Goal: Task Accomplishment & Management: Manage account settings

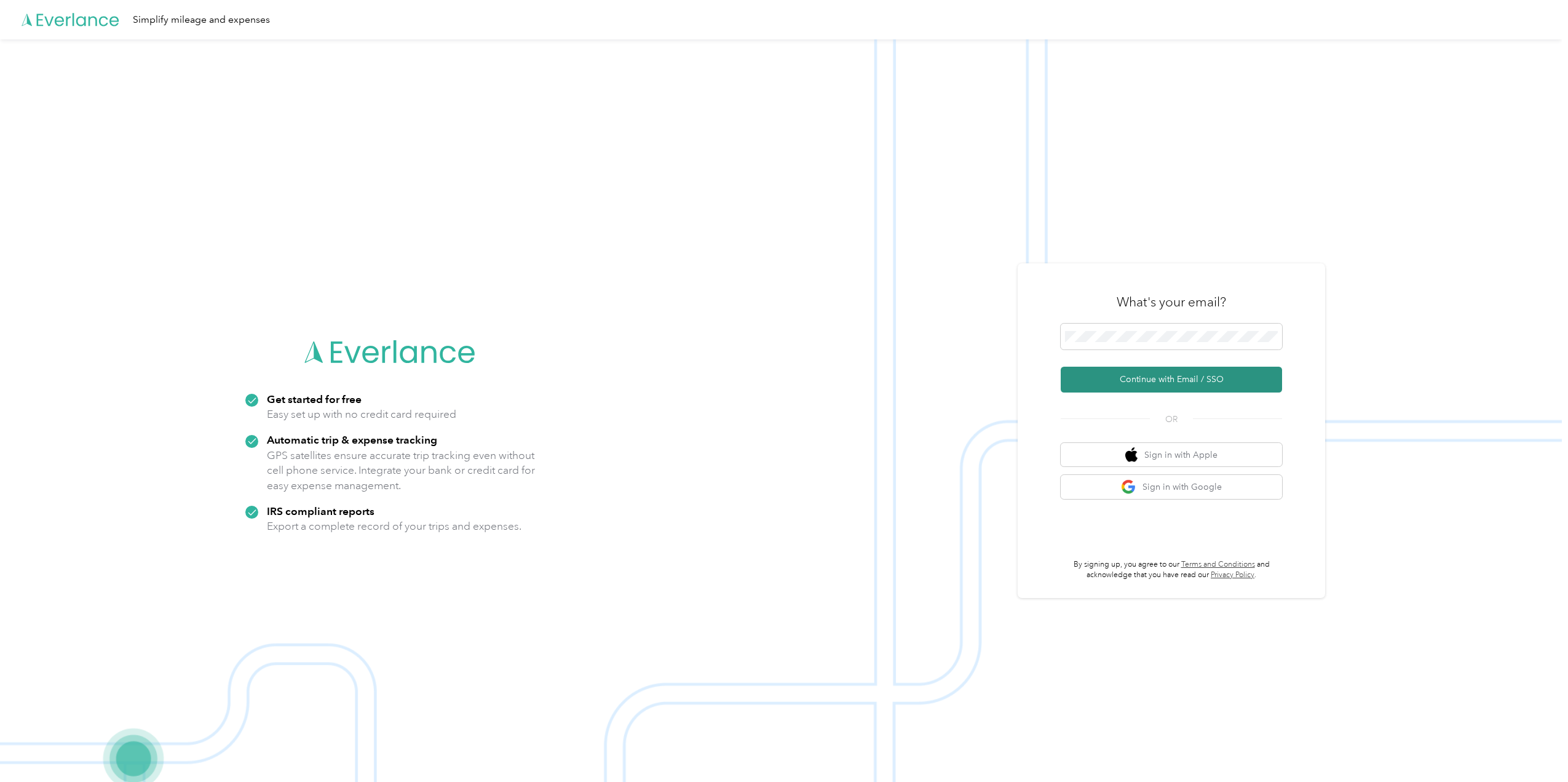
click at [1165, 374] on button "Continue with Email / SSO" at bounding box center [1172, 379] width 222 height 26
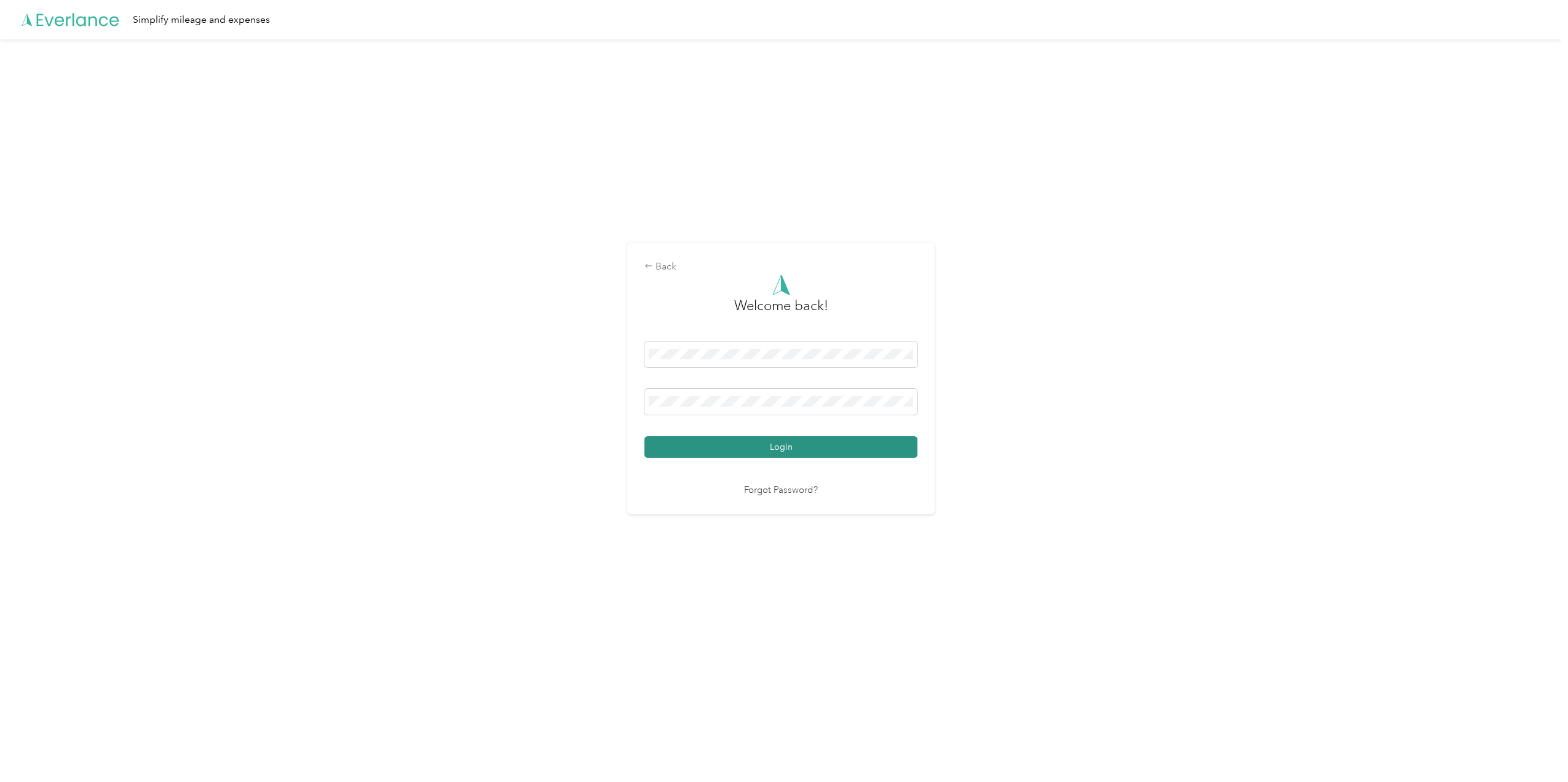
click at [876, 440] on button "Login" at bounding box center [781, 447] width 273 height 22
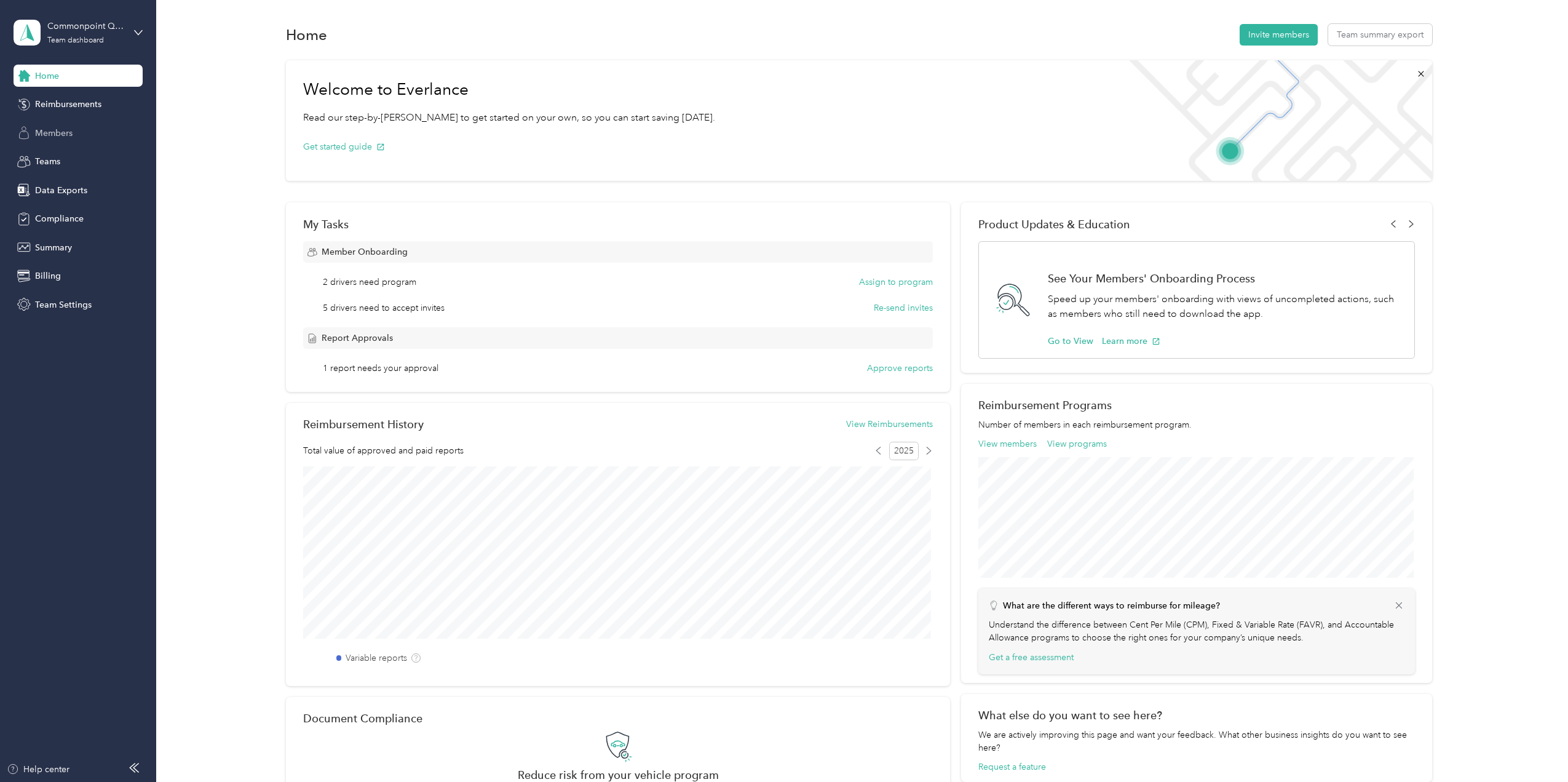
click at [36, 130] on span "Members" at bounding box center [54, 133] width 37 height 13
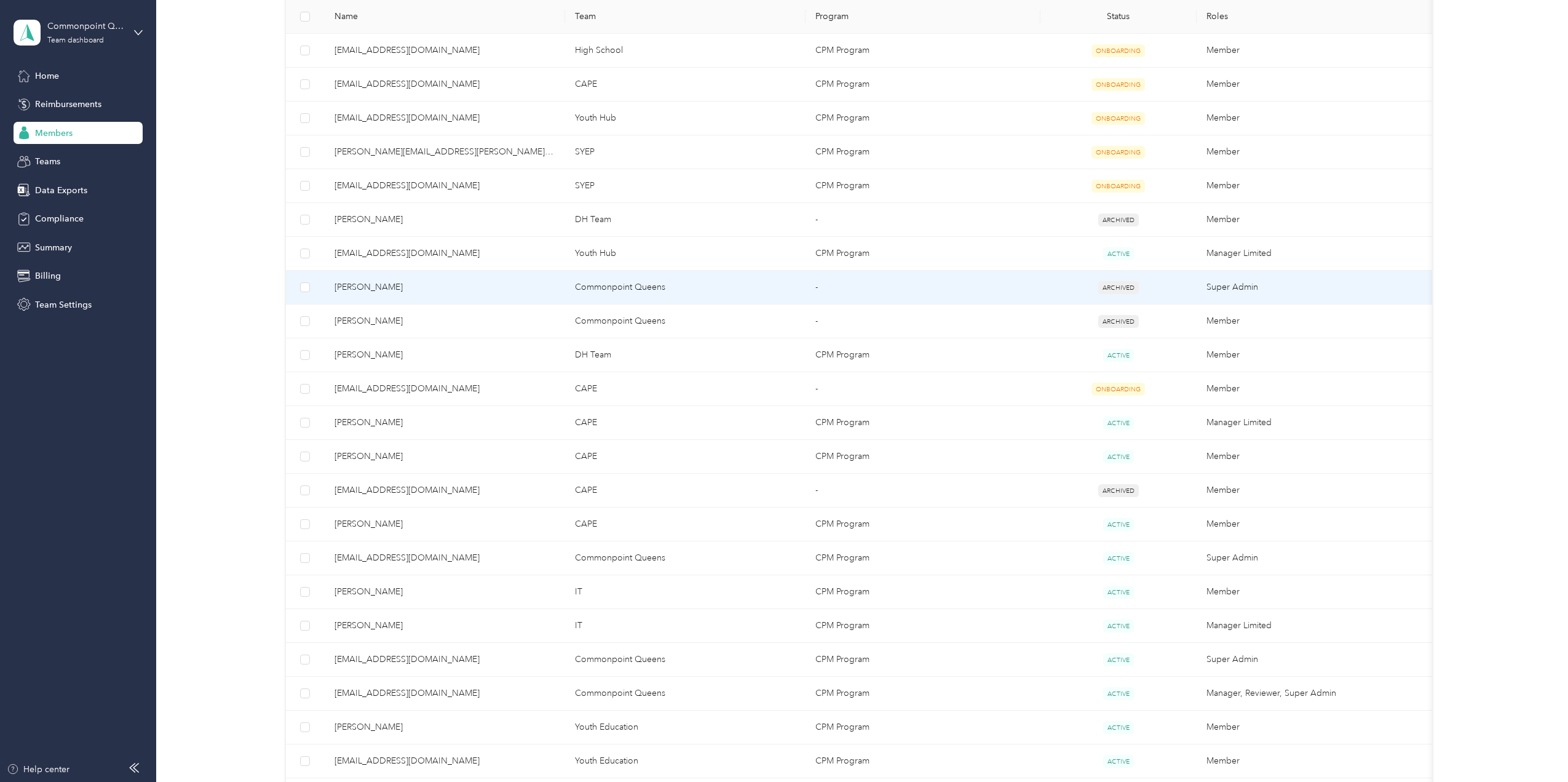
scroll to position [308, 0]
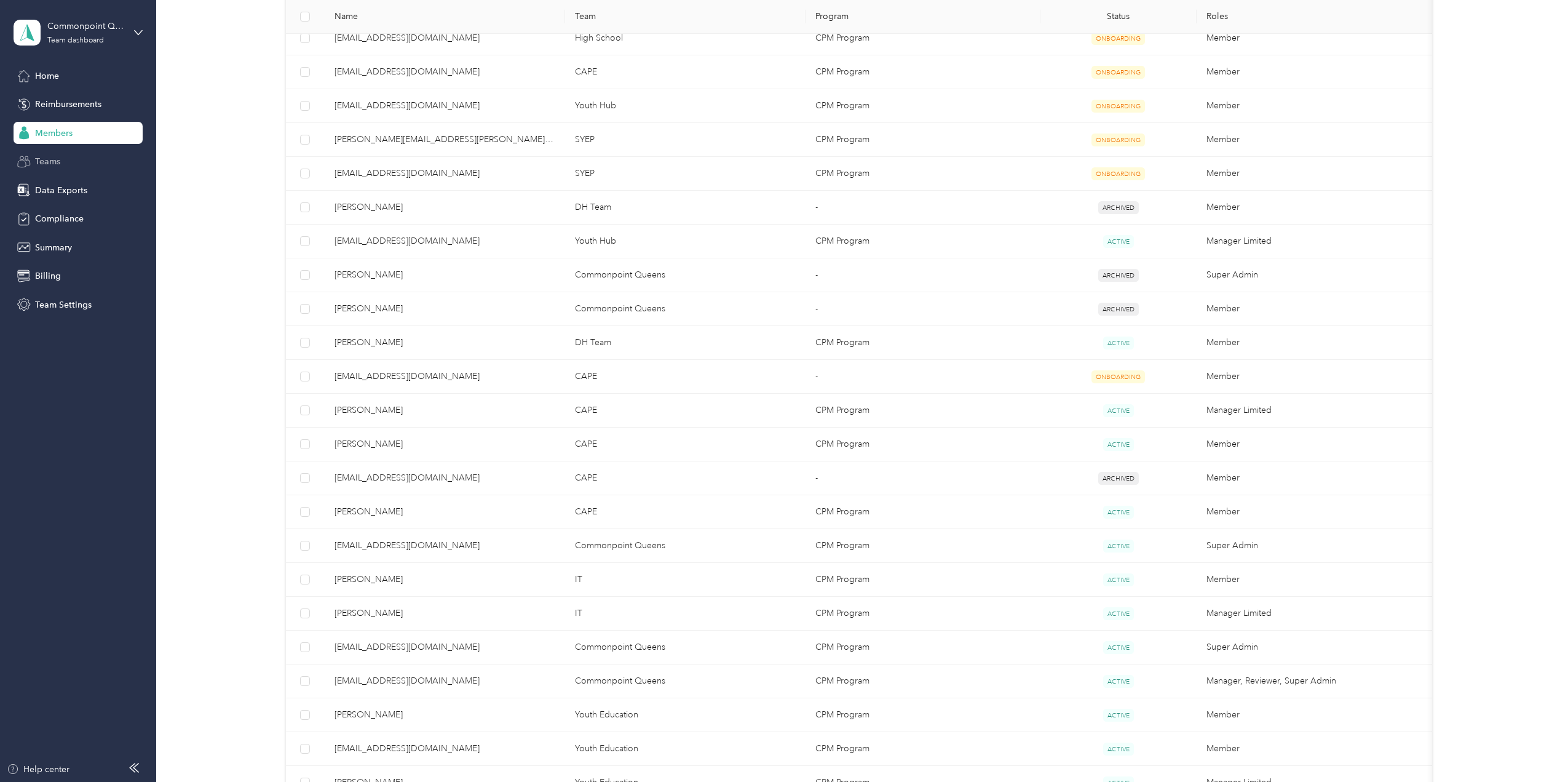
click at [52, 163] on span "Teams" at bounding box center [47, 162] width 25 height 13
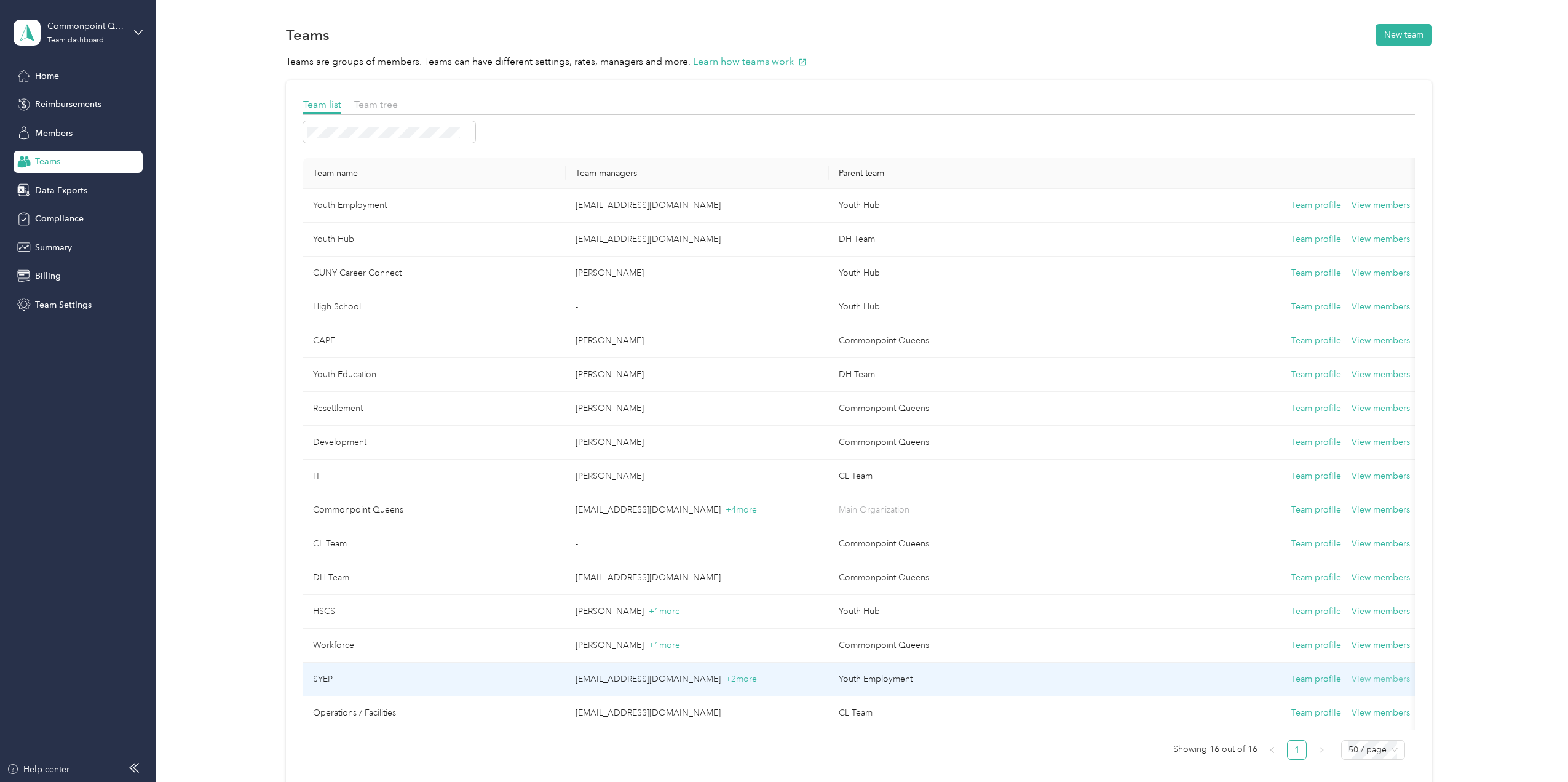
click at [1392, 683] on button "View members" at bounding box center [1381, 679] width 58 height 14
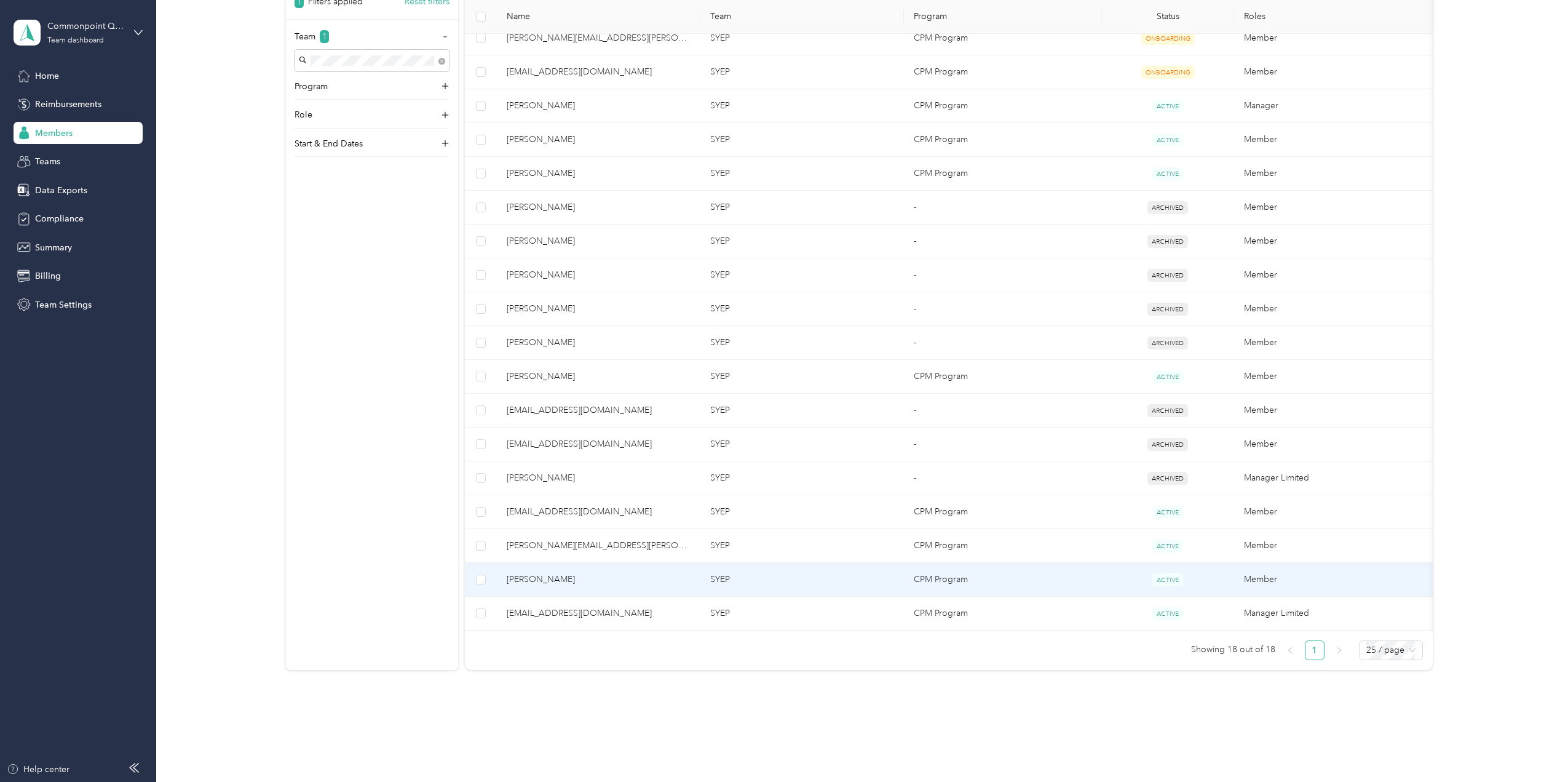
scroll to position [184, 0]
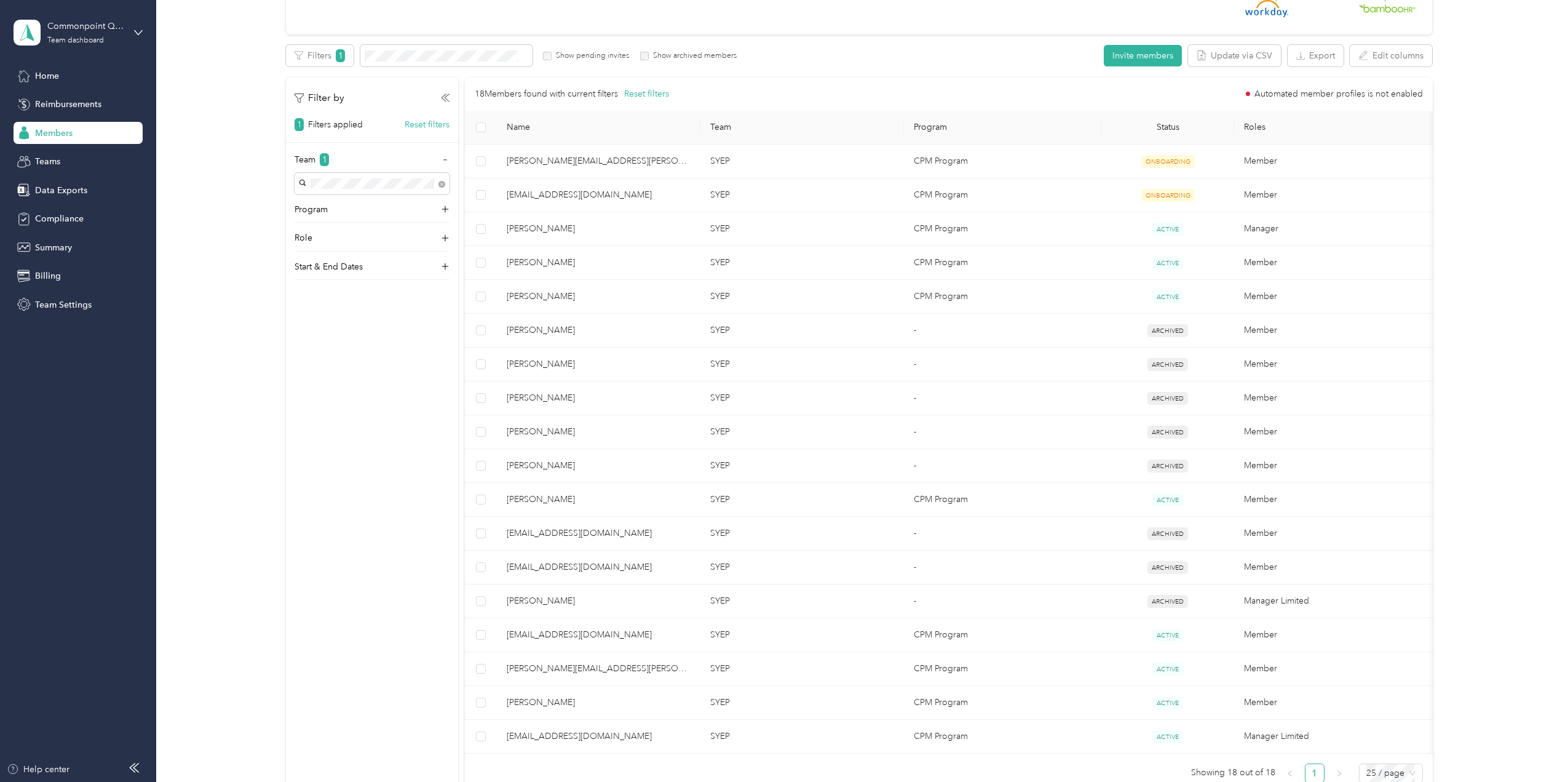
click at [529, 127] on span "Name" at bounding box center [598, 127] width 184 height 11
click at [521, 128] on span "Name" at bounding box center [598, 127] width 184 height 11
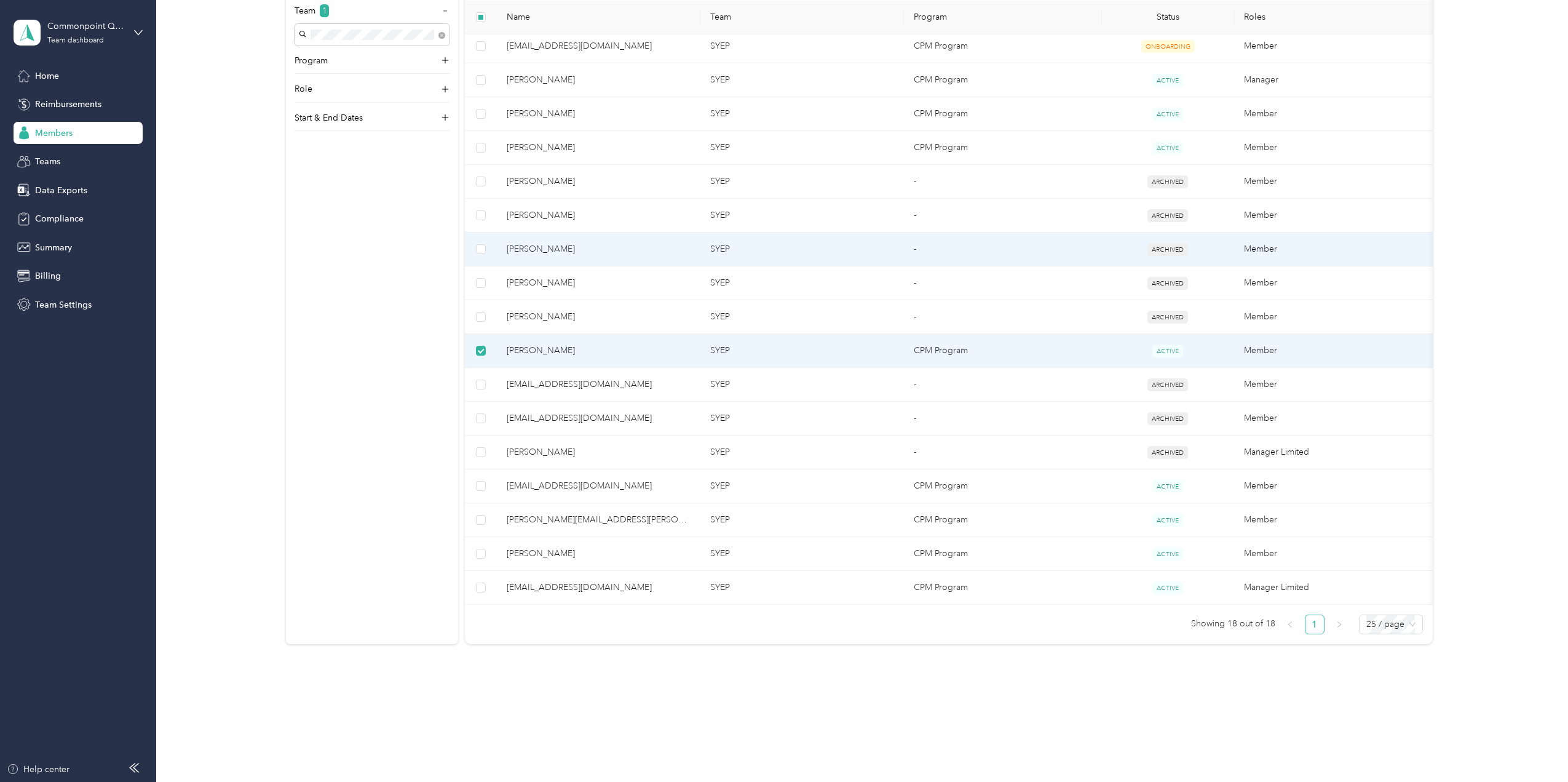
scroll to position [272, 0]
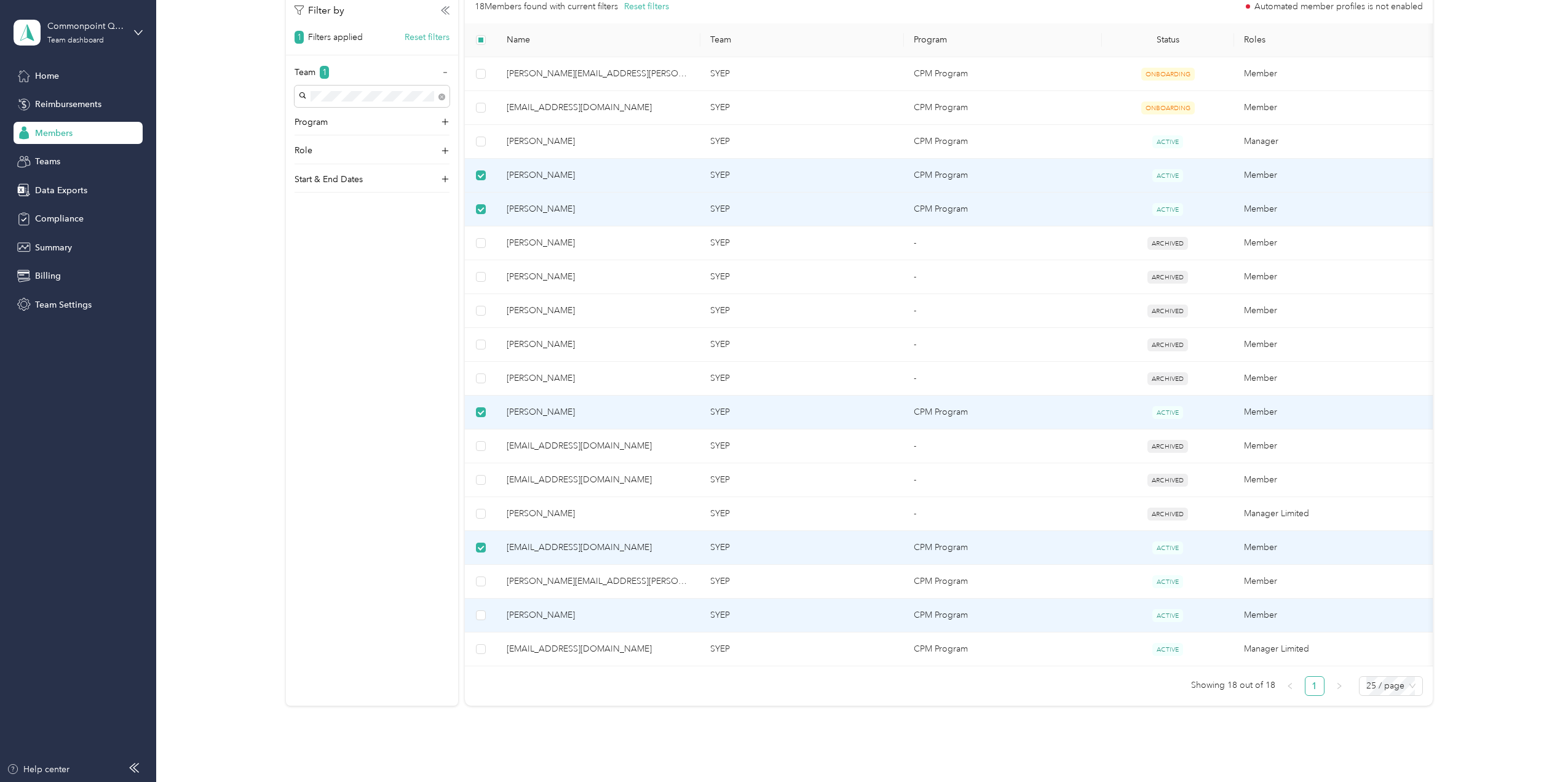
click at [486, 616] on td at bounding box center [482, 616] width 32 height 34
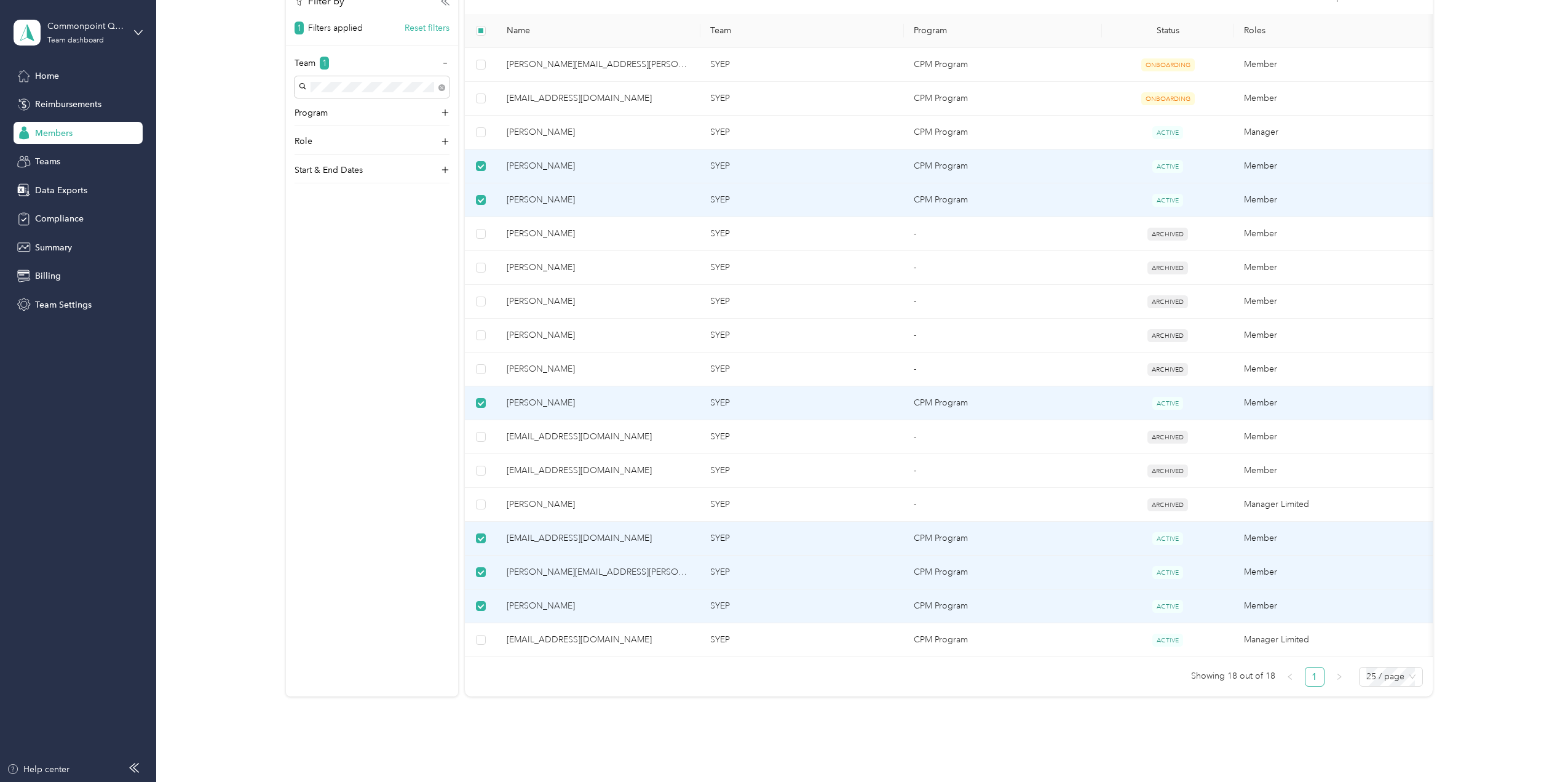
scroll to position [0, 0]
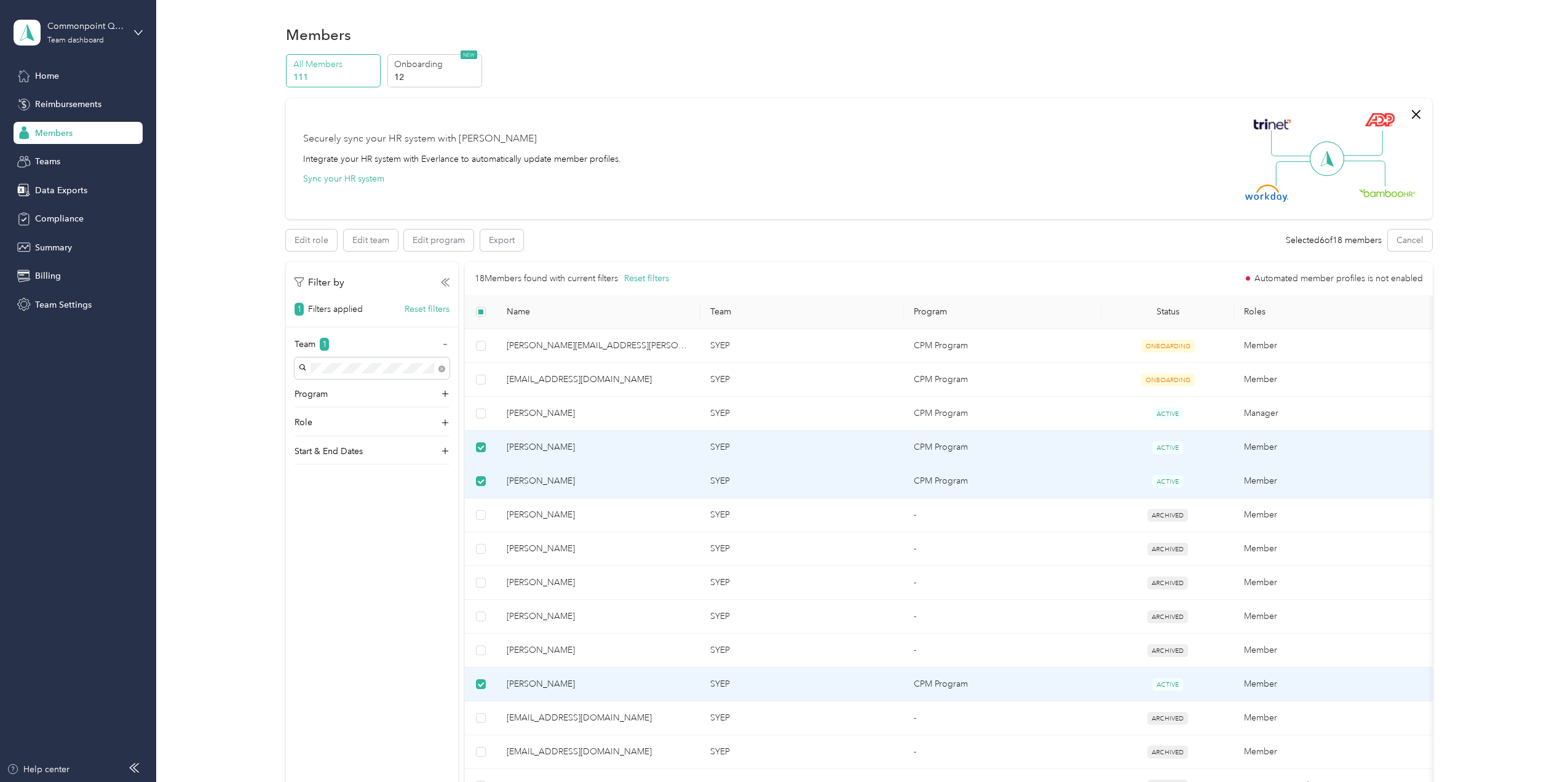
click at [512, 446] on span "[PERSON_NAME]" at bounding box center [598, 447] width 184 height 14
click at [1174, 447] on span "ACTIVE" at bounding box center [1168, 447] width 31 height 13
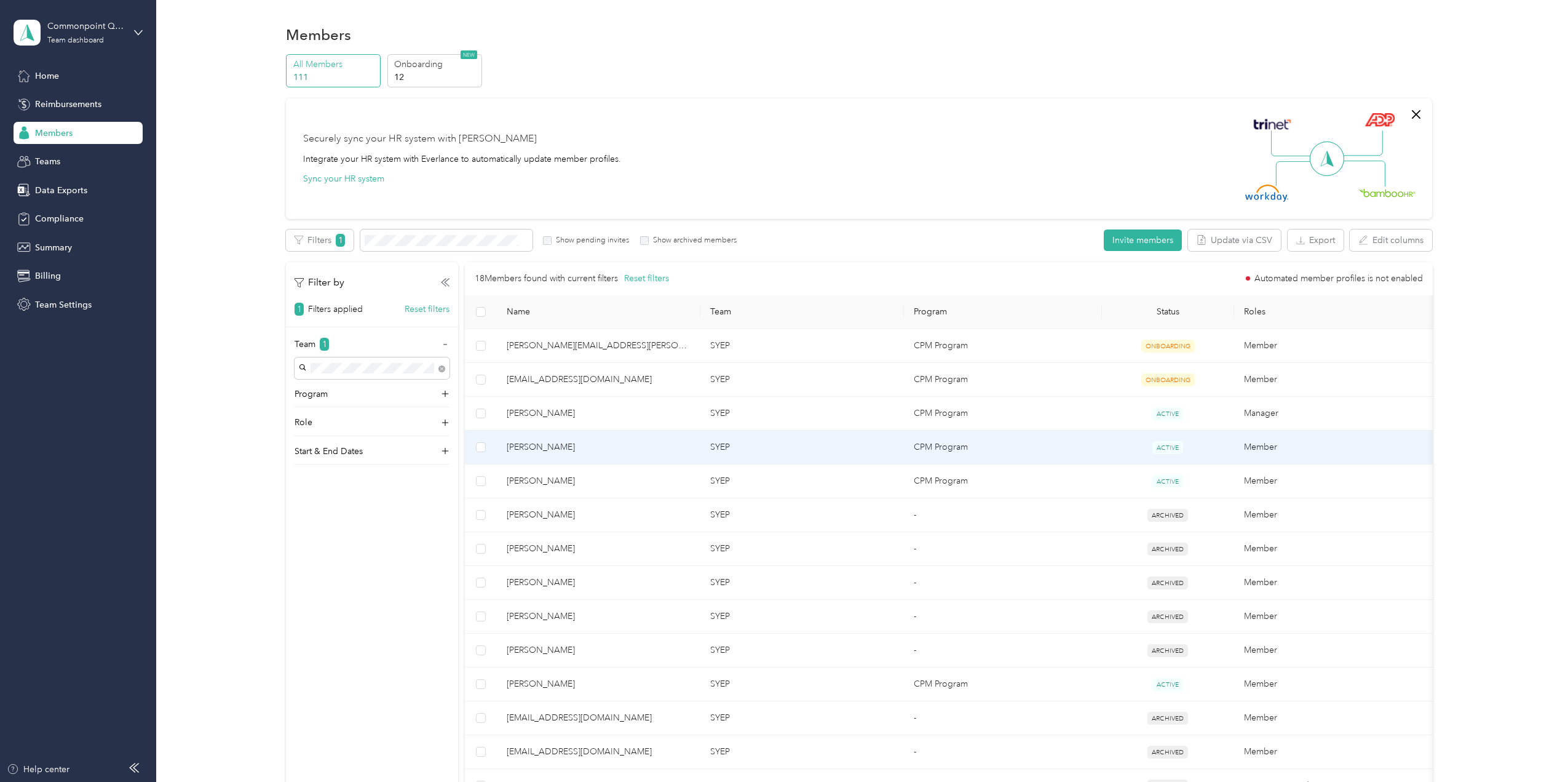
click at [536, 450] on span "[PERSON_NAME]" at bounding box center [598, 447] width 184 height 14
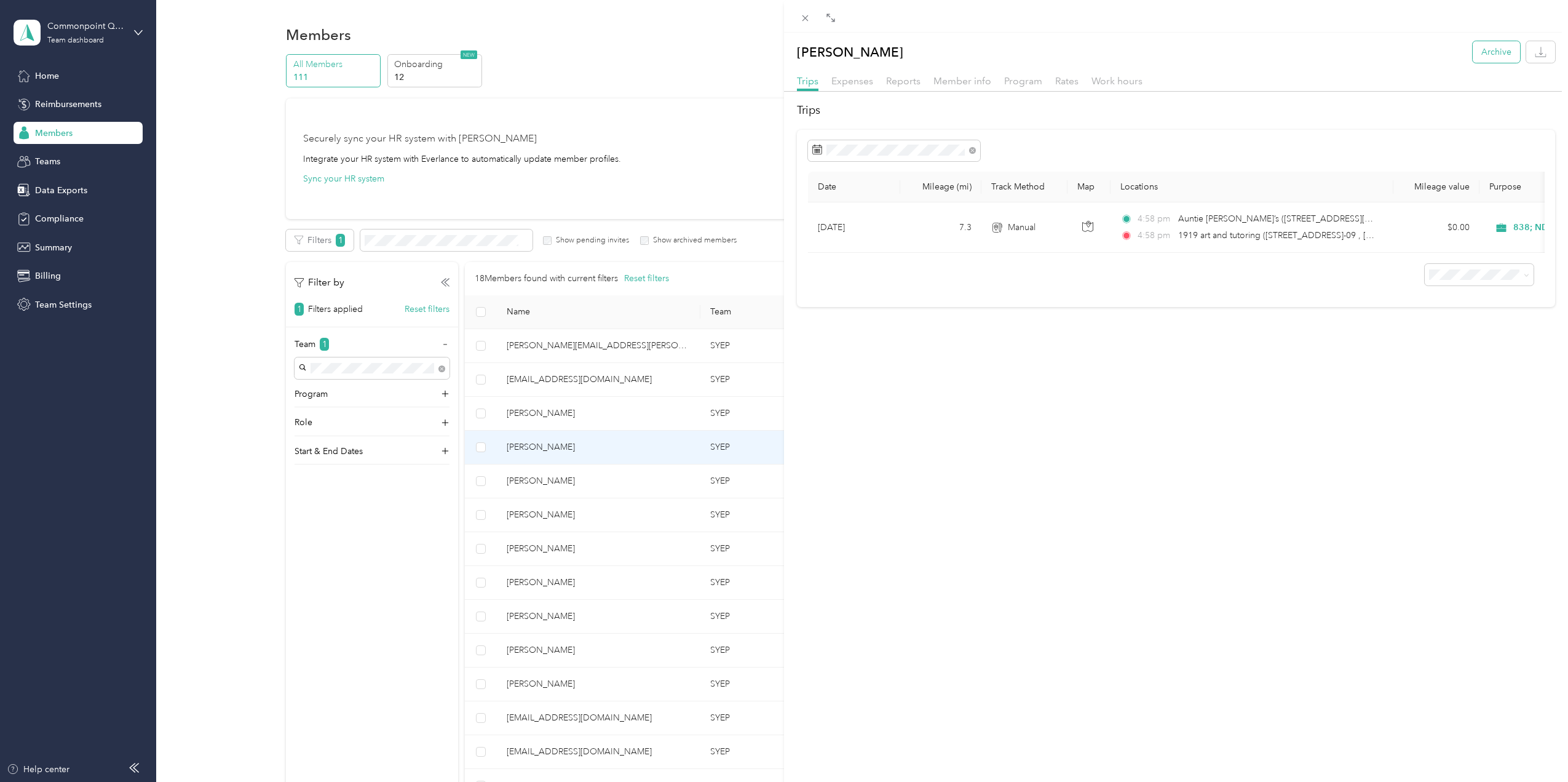
click at [1495, 51] on button "Archive" at bounding box center [1497, 52] width 47 height 22
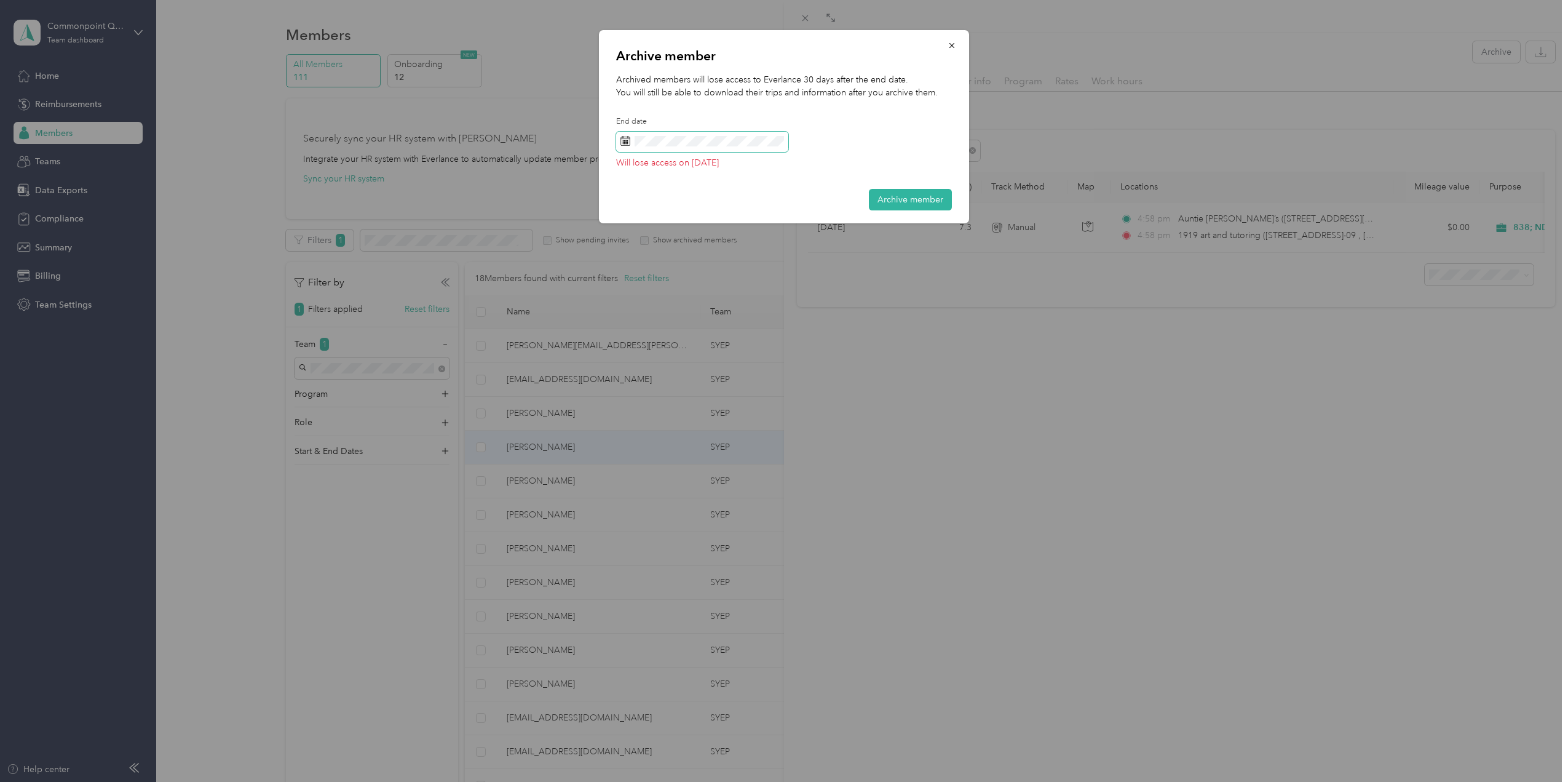
click at [732, 150] on span at bounding box center [702, 142] width 172 height 21
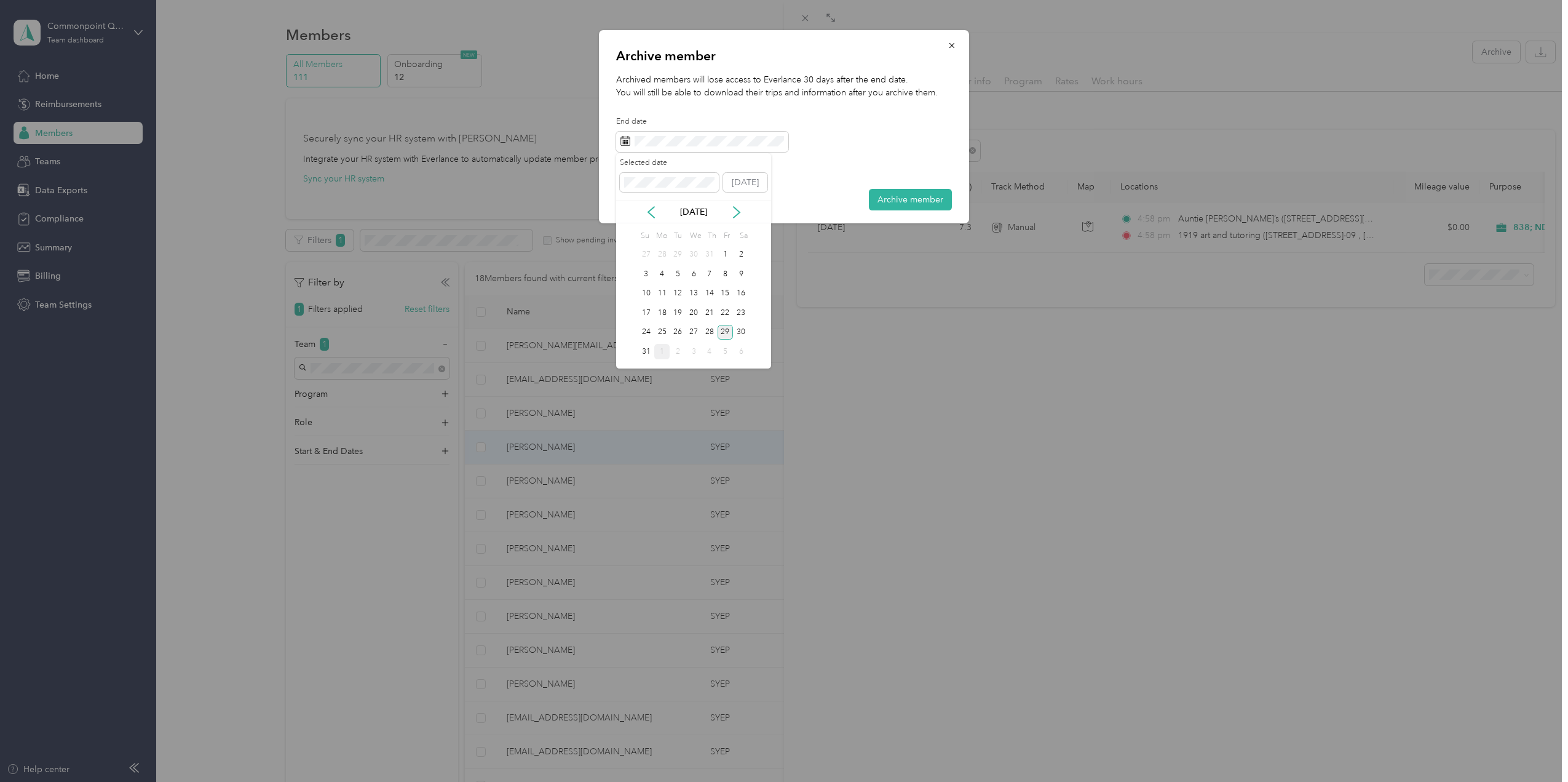
click at [657, 352] on div "1" at bounding box center [663, 351] width 16 height 15
click at [676, 331] on div "30" at bounding box center [678, 332] width 16 height 15
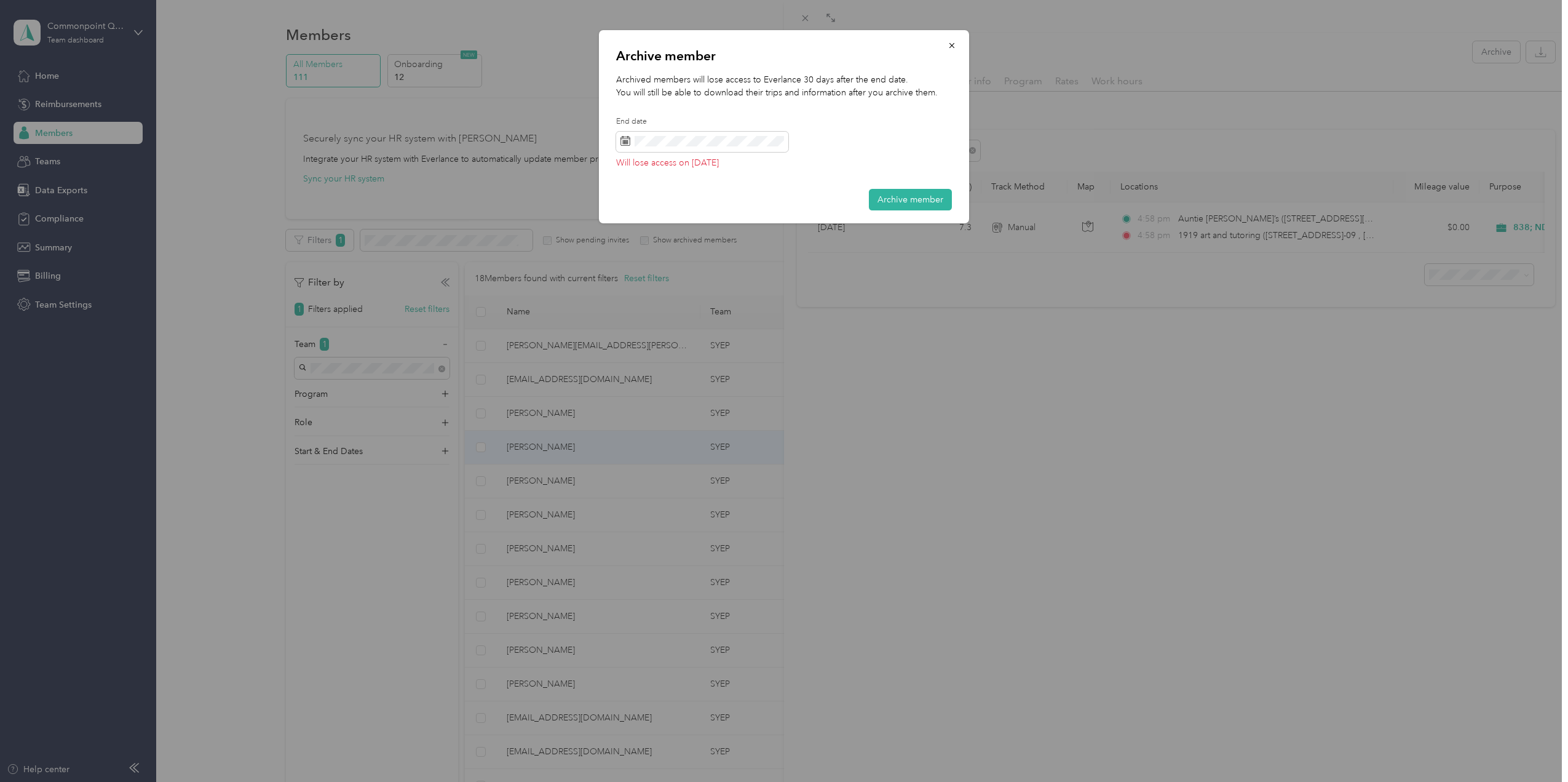
click at [822, 140] on div "Archived members will lose access to Everlance 30 days after the end date. You …" at bounding box center [784, 124] width 336 height 102
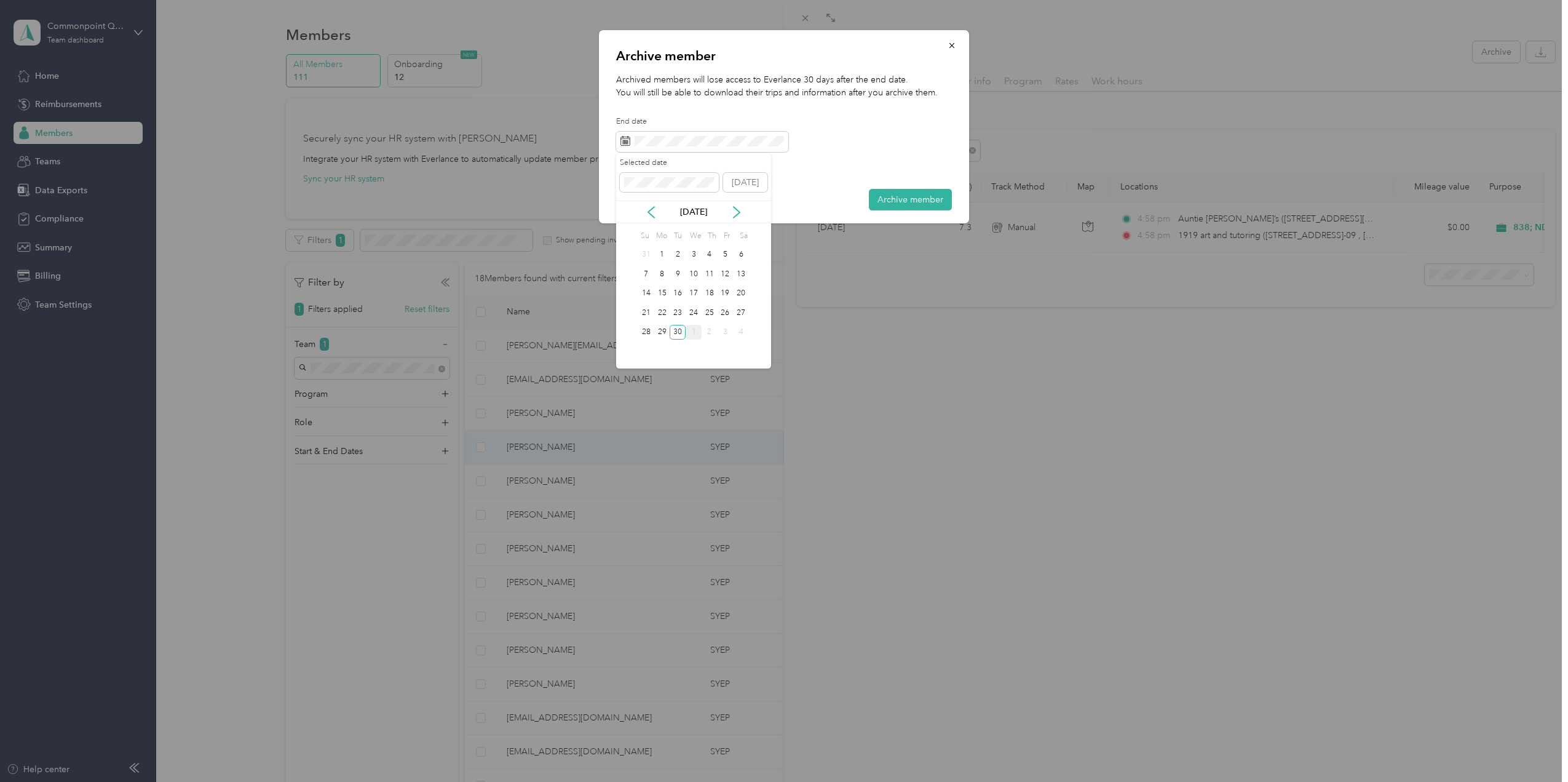
click at [695, 335] on div "1" at bounding box center [694, 332] width 16 height 15
click at [653, 212] on icon at bounding box center [651, 212] width 12 height 12
click at [652, 255] on div "31" at bounding box center [646, 254] width 16 height 15
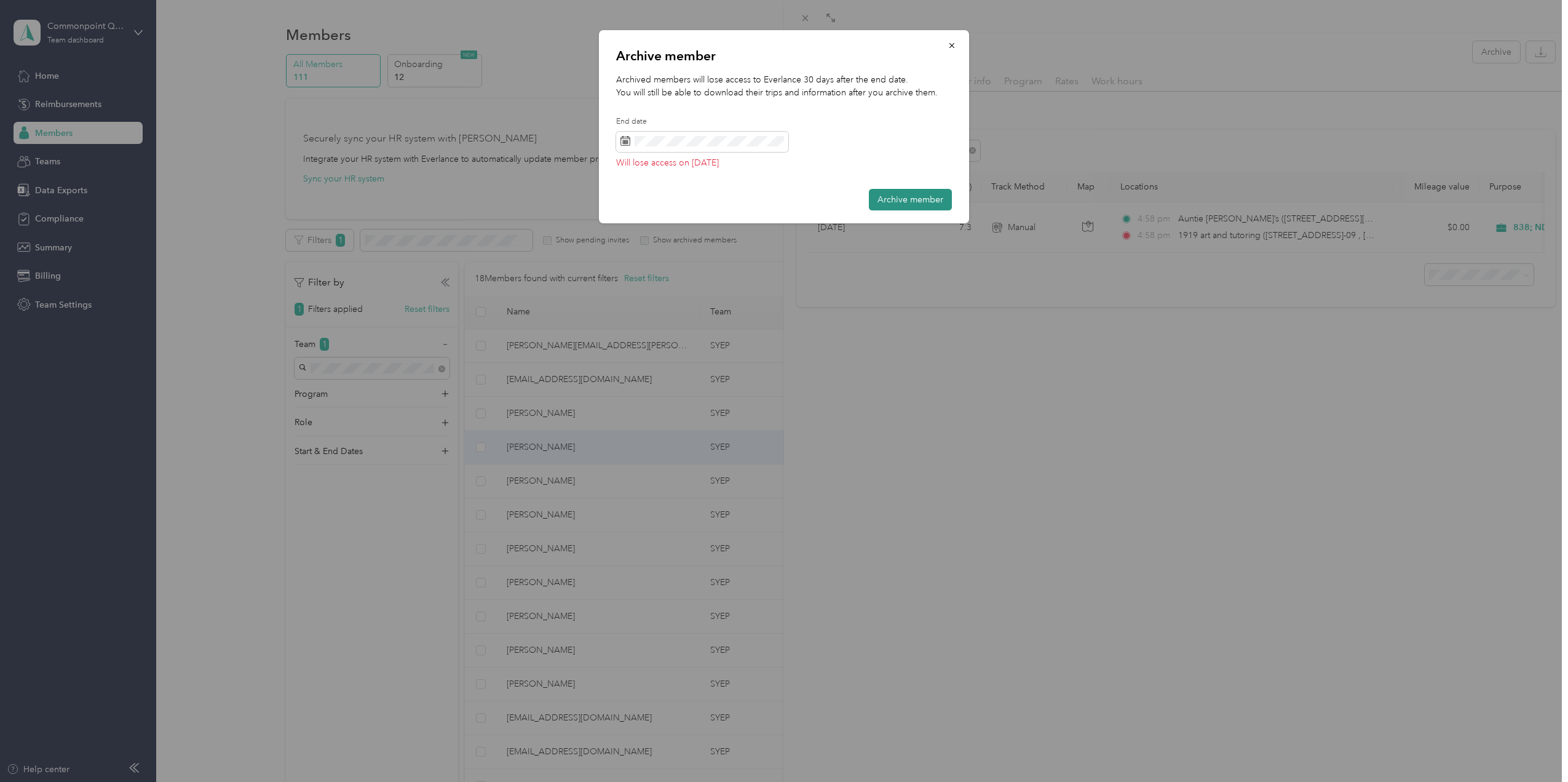
click at [919, 201] on button "Archive member" at bounding box center [910, 200] width 83 height 22
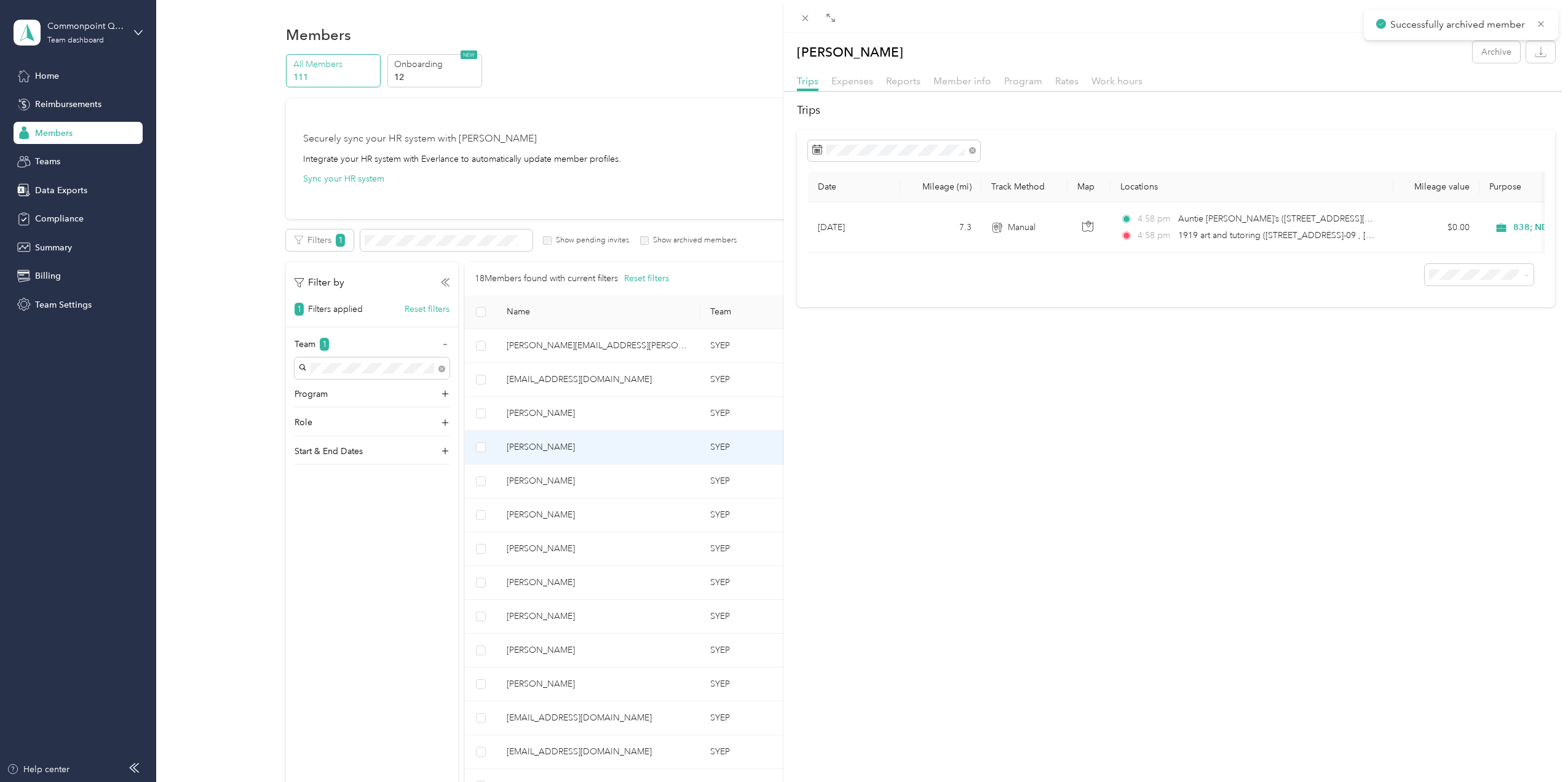
click at [527, 478] on div "[PERSON_NAME] Archive Trips Expenses Reports Member info Program Rates Work hou…" at bounding box center [784, 391] width 1568 height 782
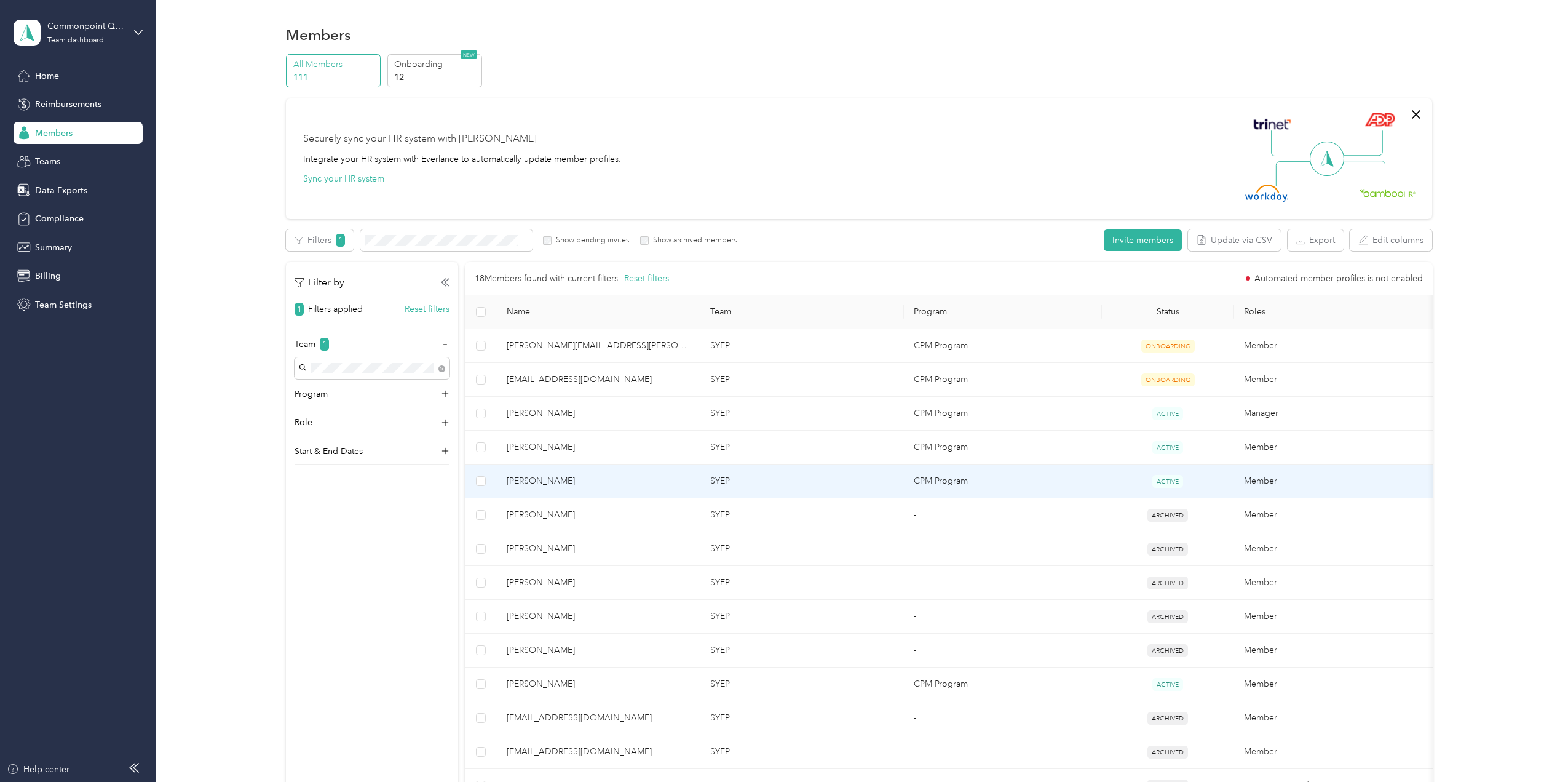
click at [546, 483] on span "[PERSON_NAME]" at bounding box center [598, 481] width 184 height 14
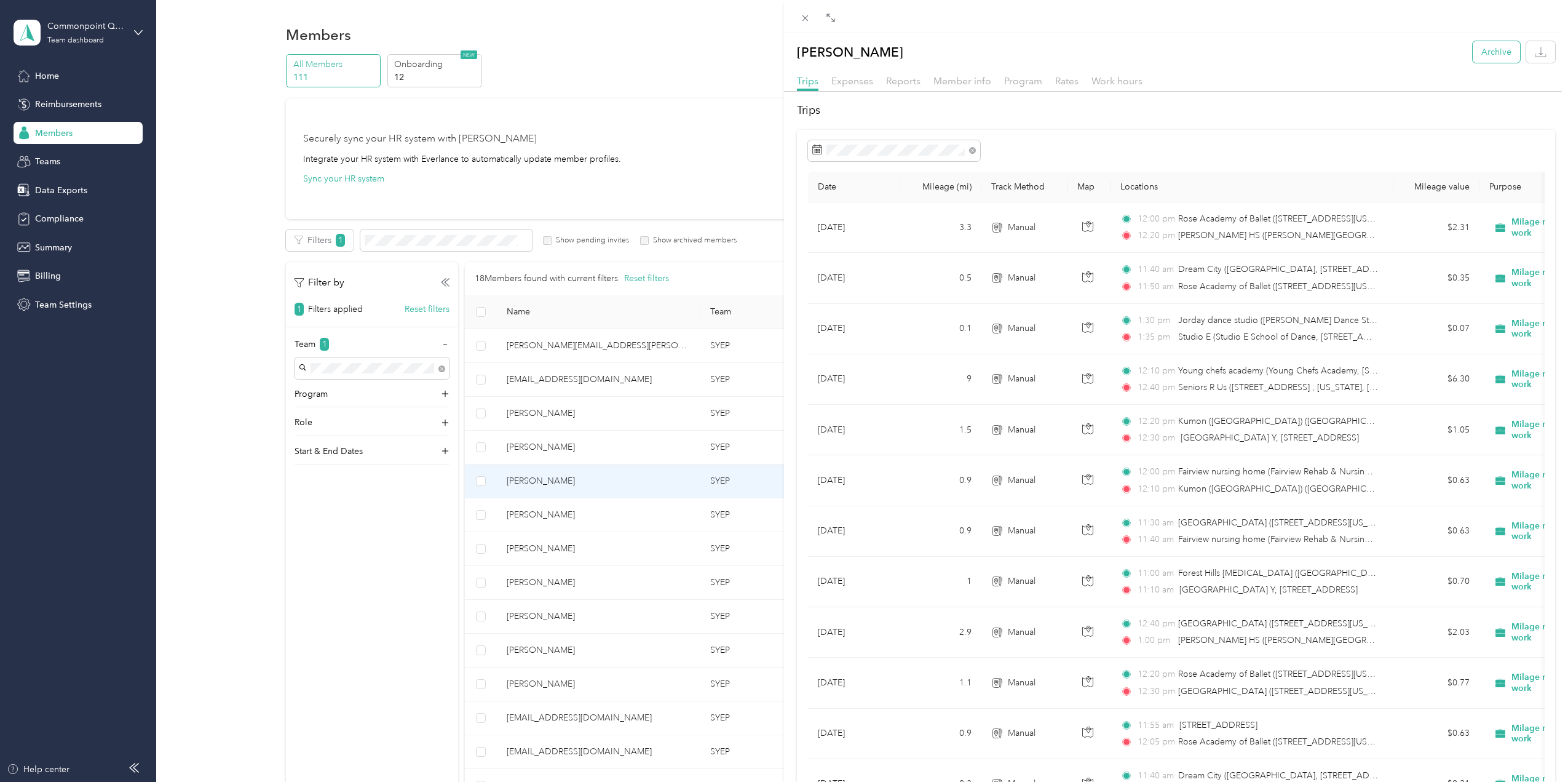
click at [1480, 55] on button "Archive" at bounding box center [1497, 52] width 47 height 22
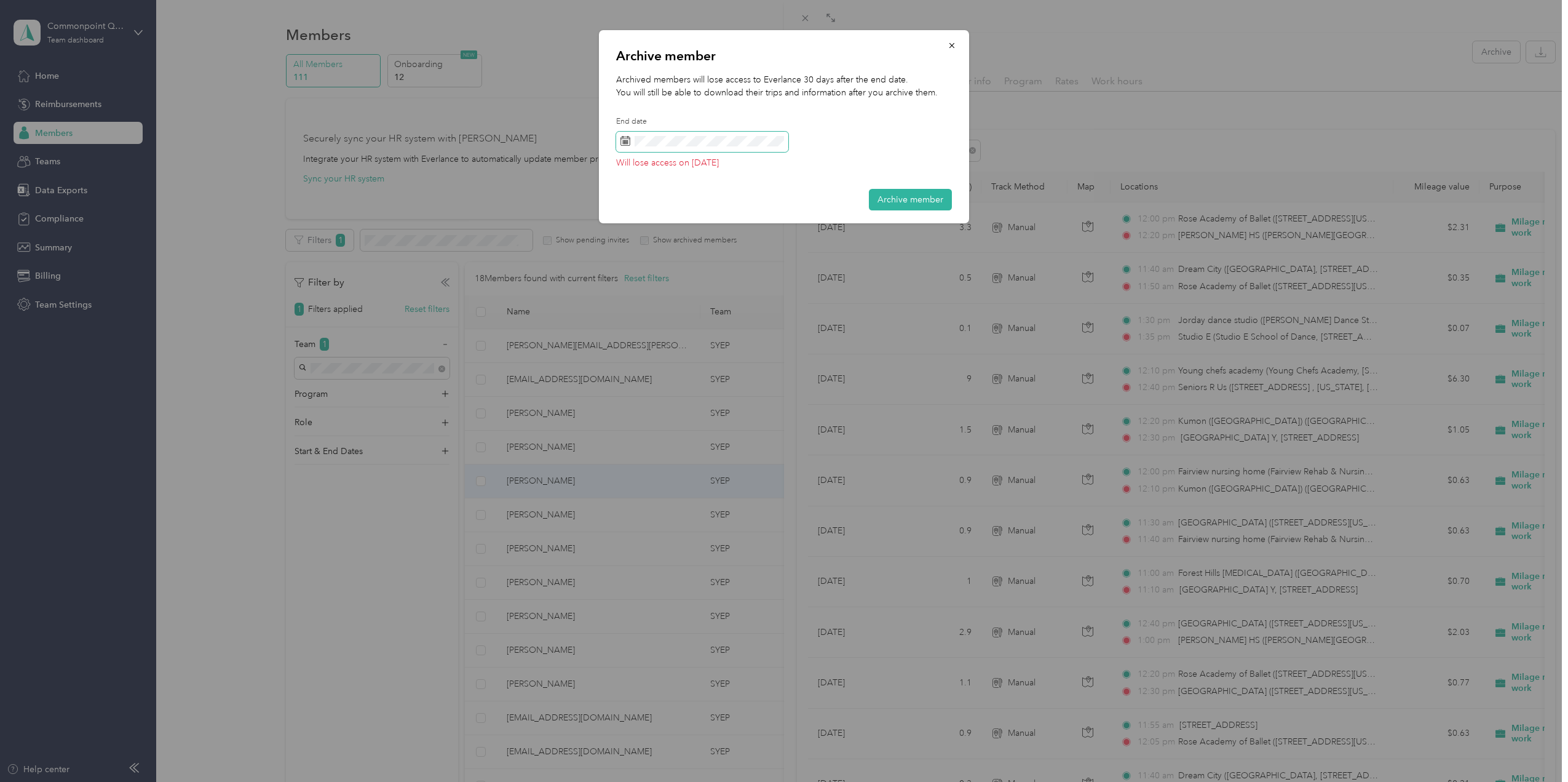
click at [668, 148] on span at bounding box center [702, 142] width 172 height 21
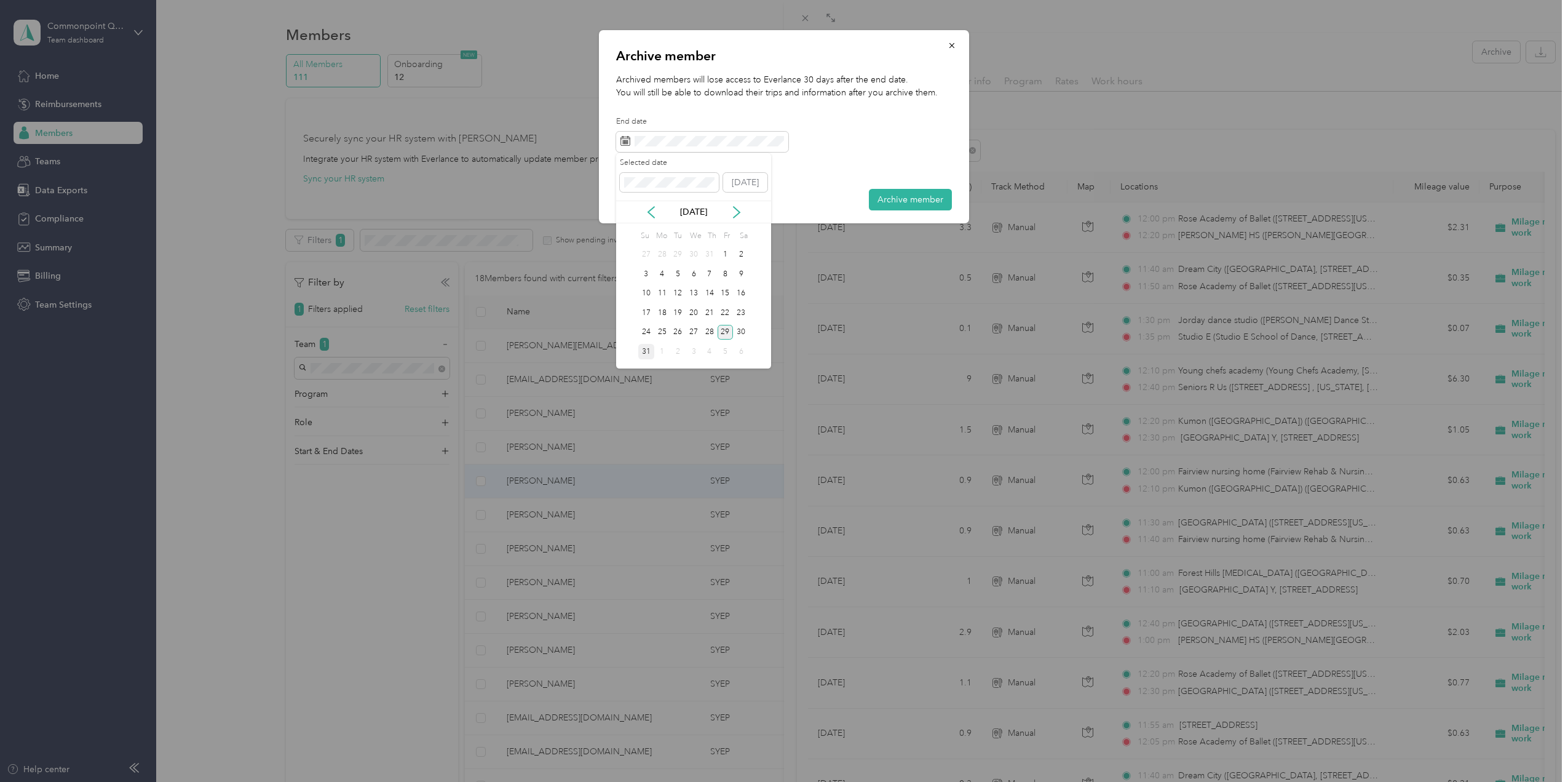
click at [645, 356] on div "31" at bounding box center [646, 351] width 16 height 15
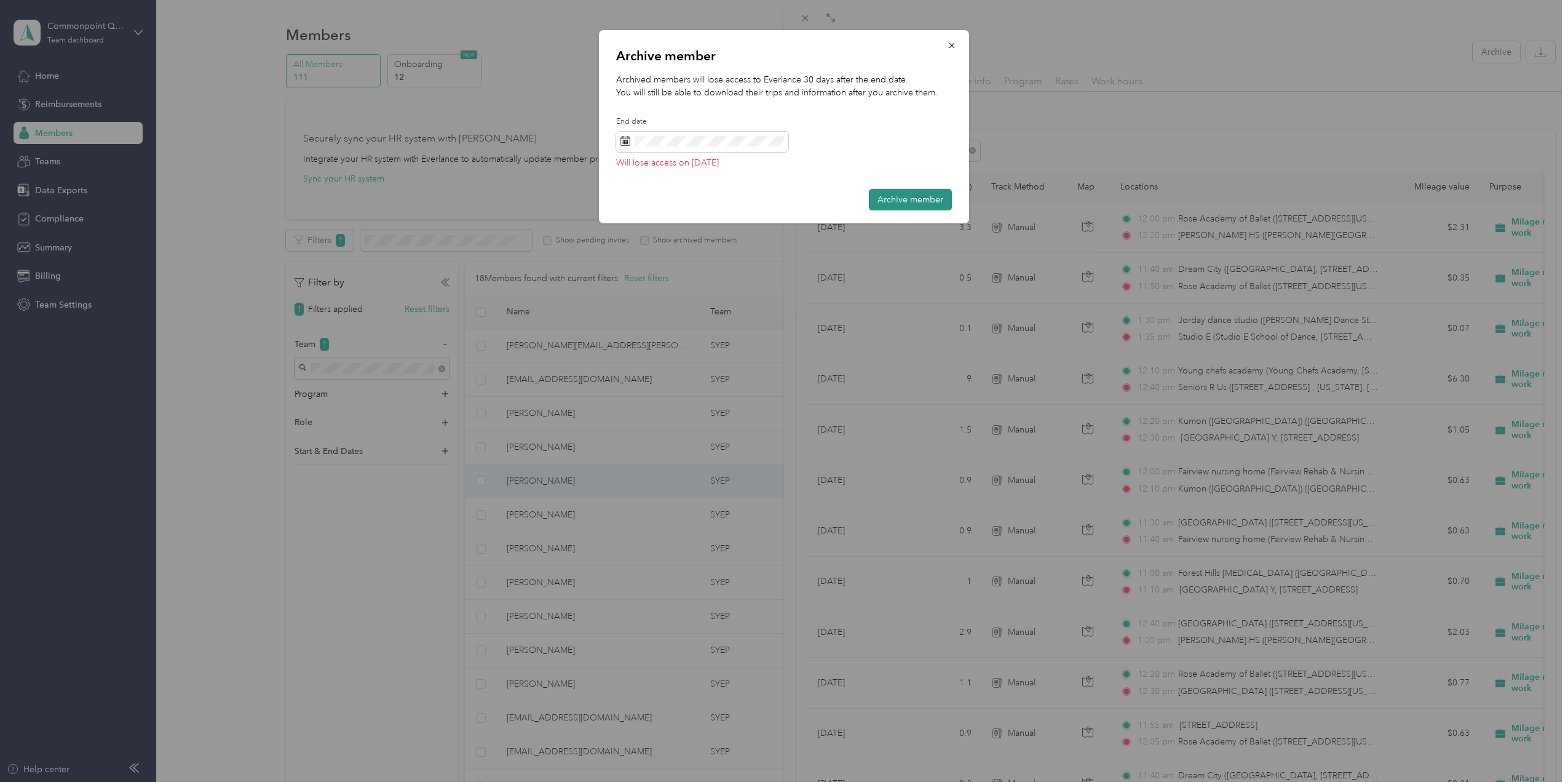
click at [899, 202] on button "Archive member" at bounding box center [910, 200] width 83 height 22
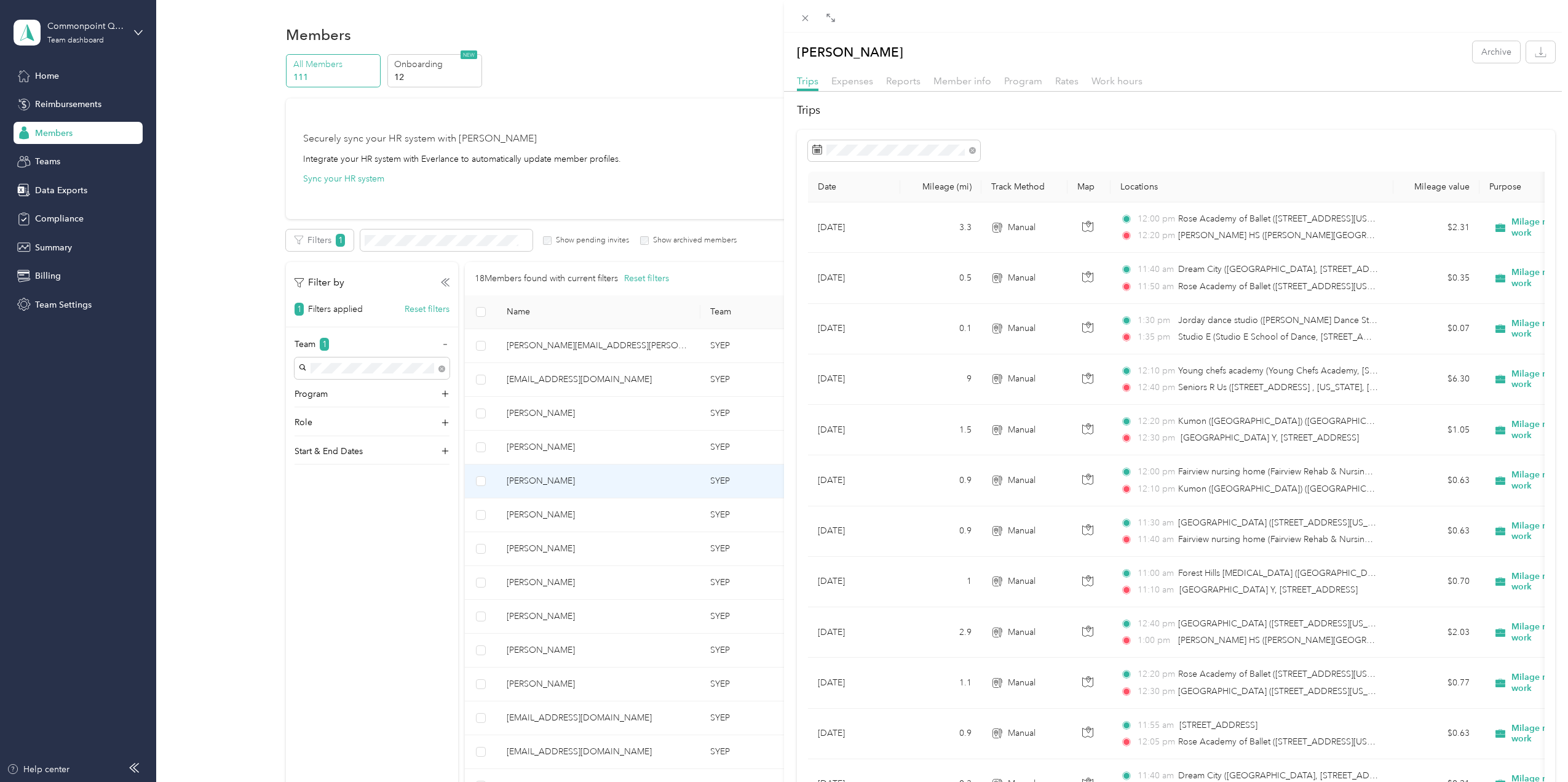
click at [524, 685] on div "[PERSON_NAME] Archive Trips Expenses Reports Member info Program Rates Work hou…" at bounding box center [784, 391] width 1568 height 782
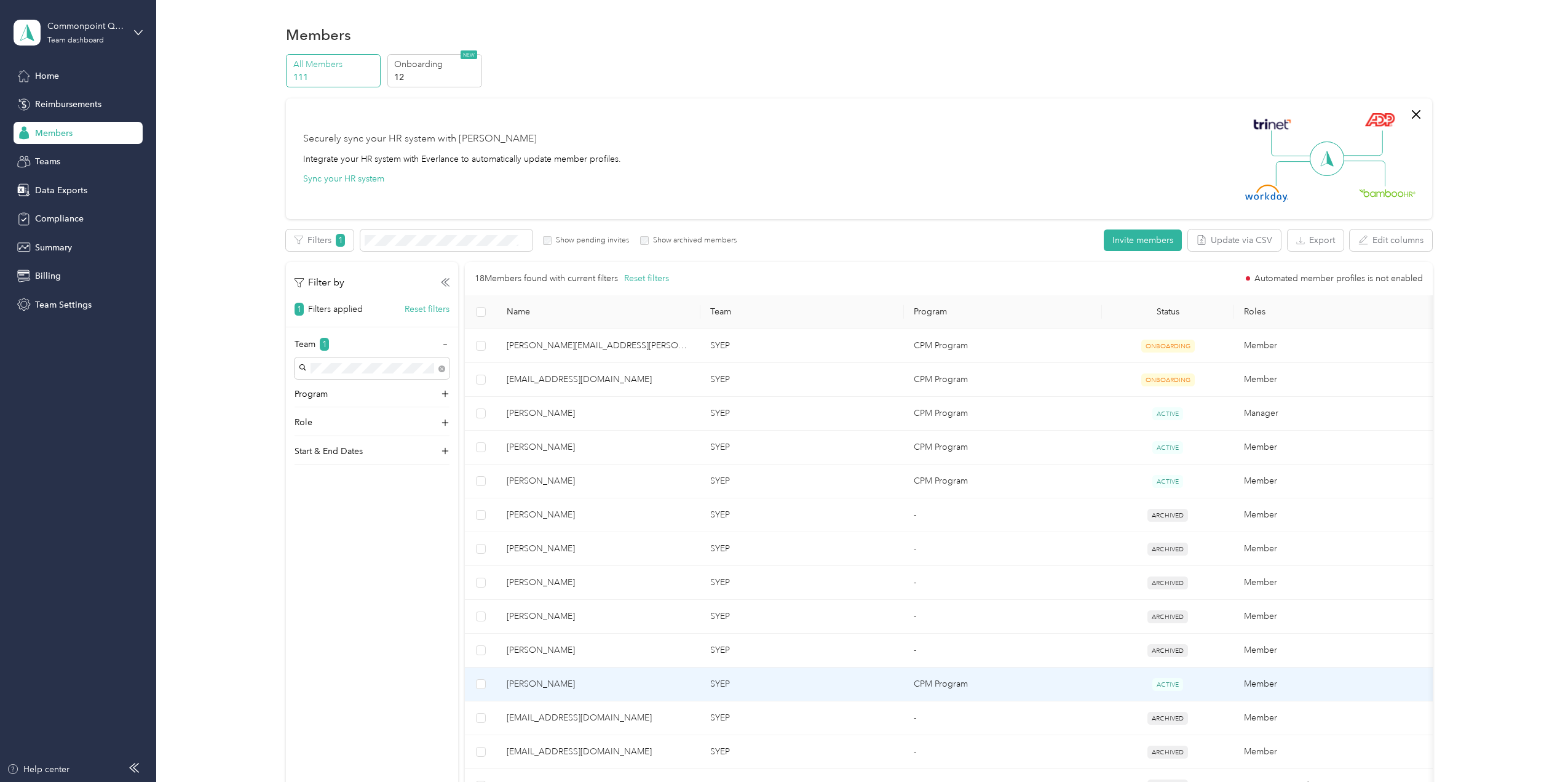
click at [524, 685] on span "[PERSON_NAME]" at bounding box center [598, 684] width 184 height 14
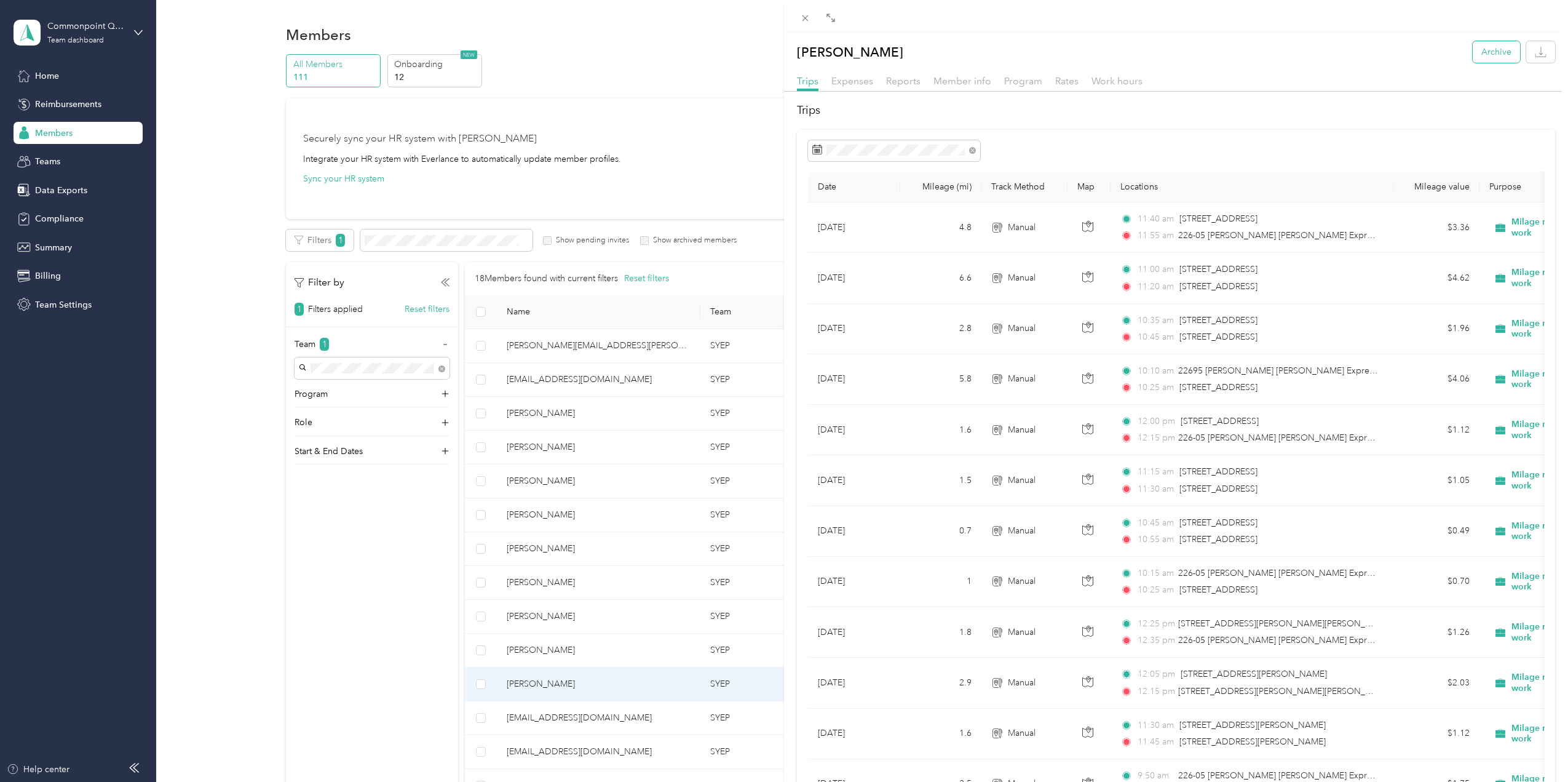
click at [1474, 54] on button "Archive" at bounding box center [1497, 52] width 47 height 22
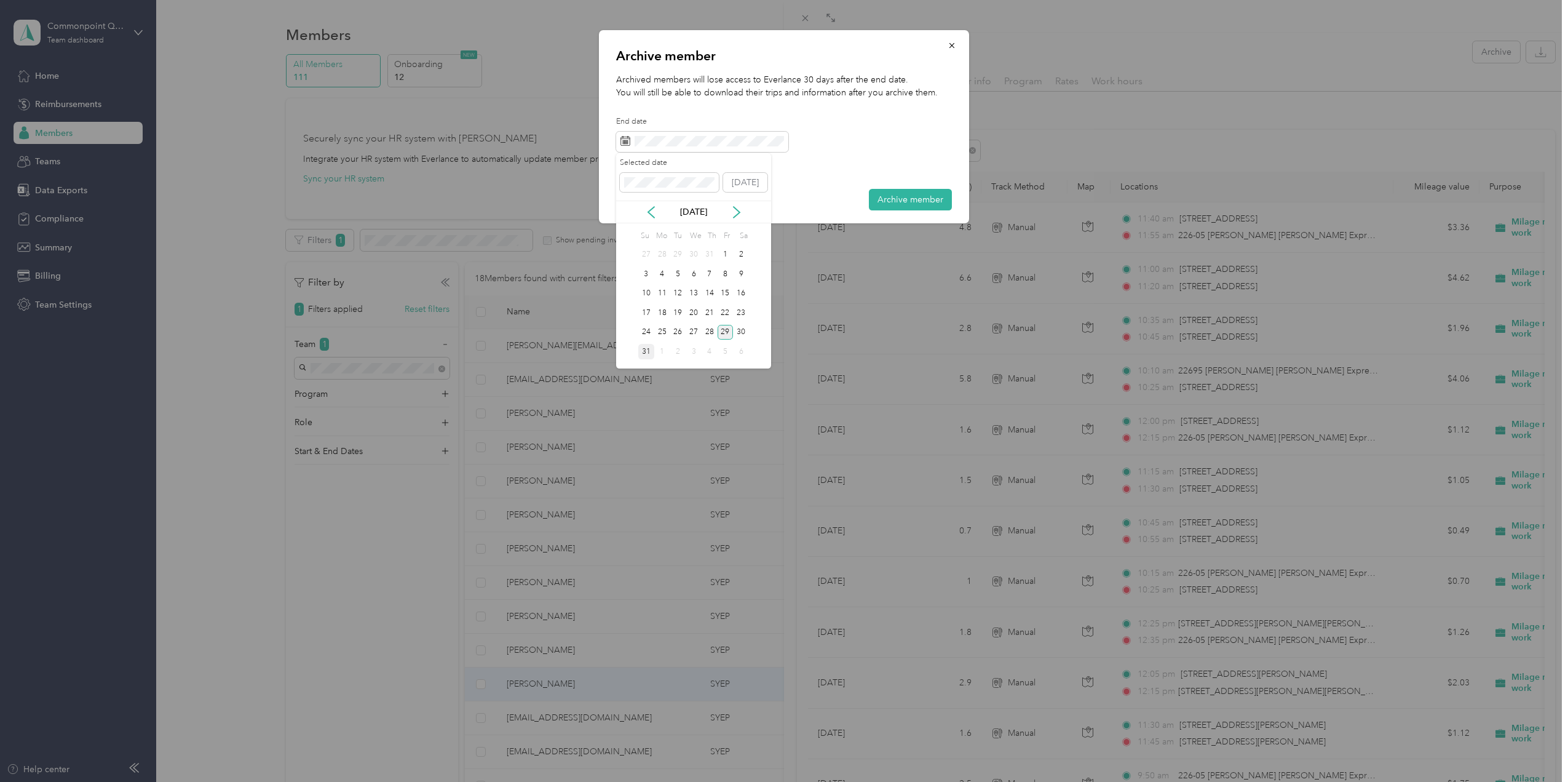
click at [642, 352] on div "31" at bounding box center [646, 351] width 16 height 15
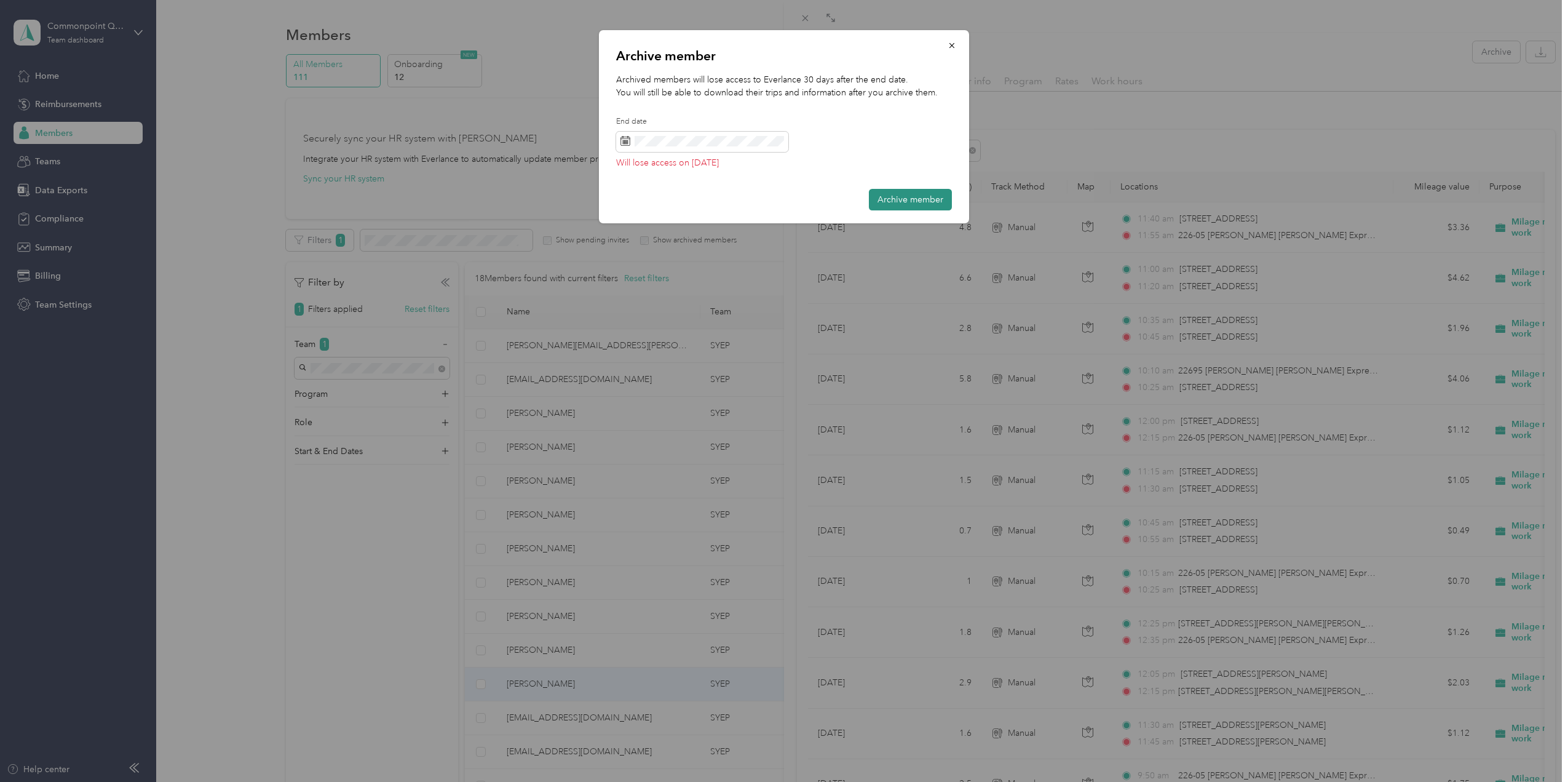
click at [896, 201] on button "Archive member" at bounding box center [910, 200] width 83 height 22
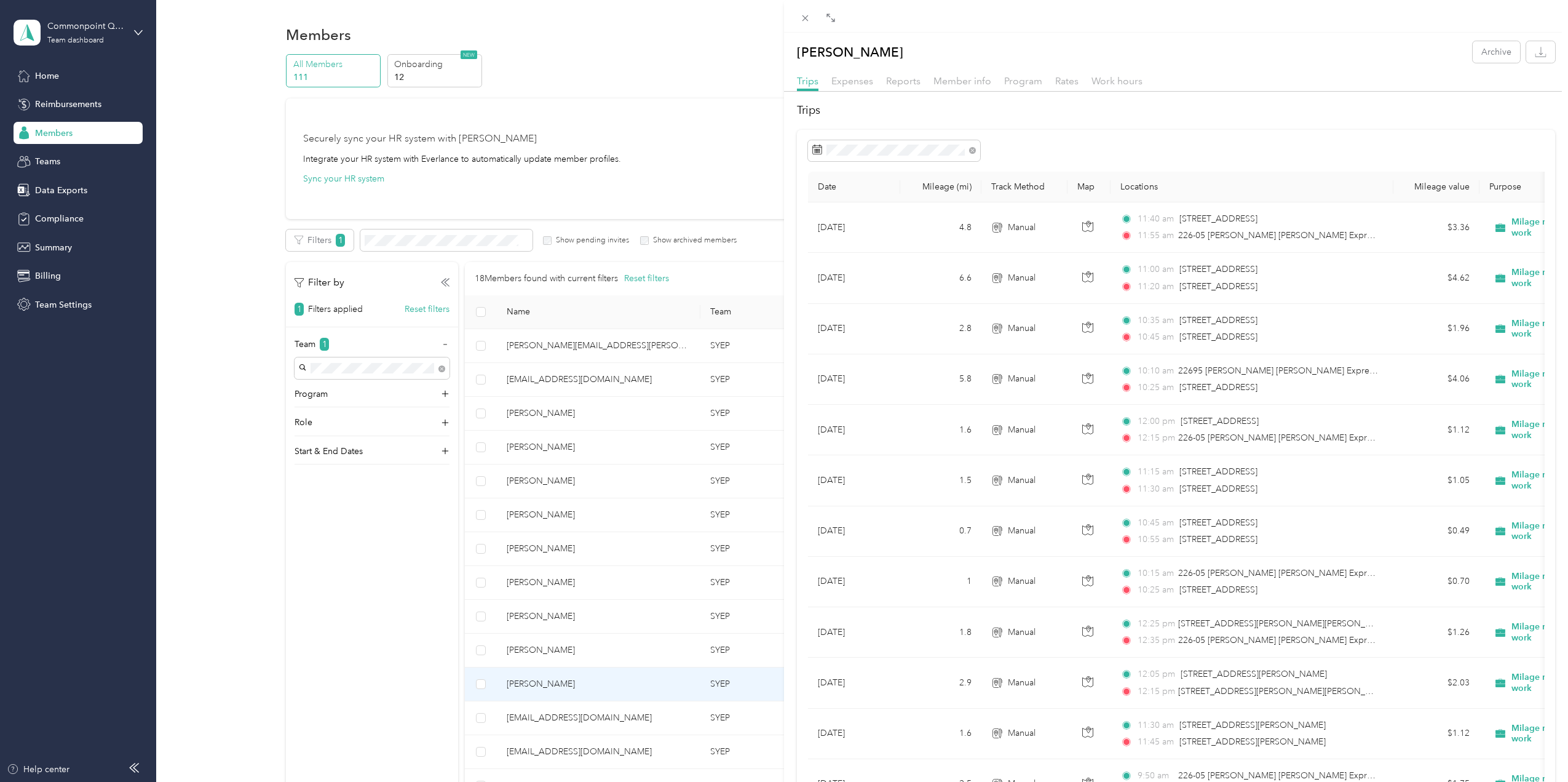
click at [528, 688] on div "[PERSON_NAME] Archive Trips Expenses Reports Member info Program Rates Work hou…" at bounding box center [784, 391] width 1568 height 782
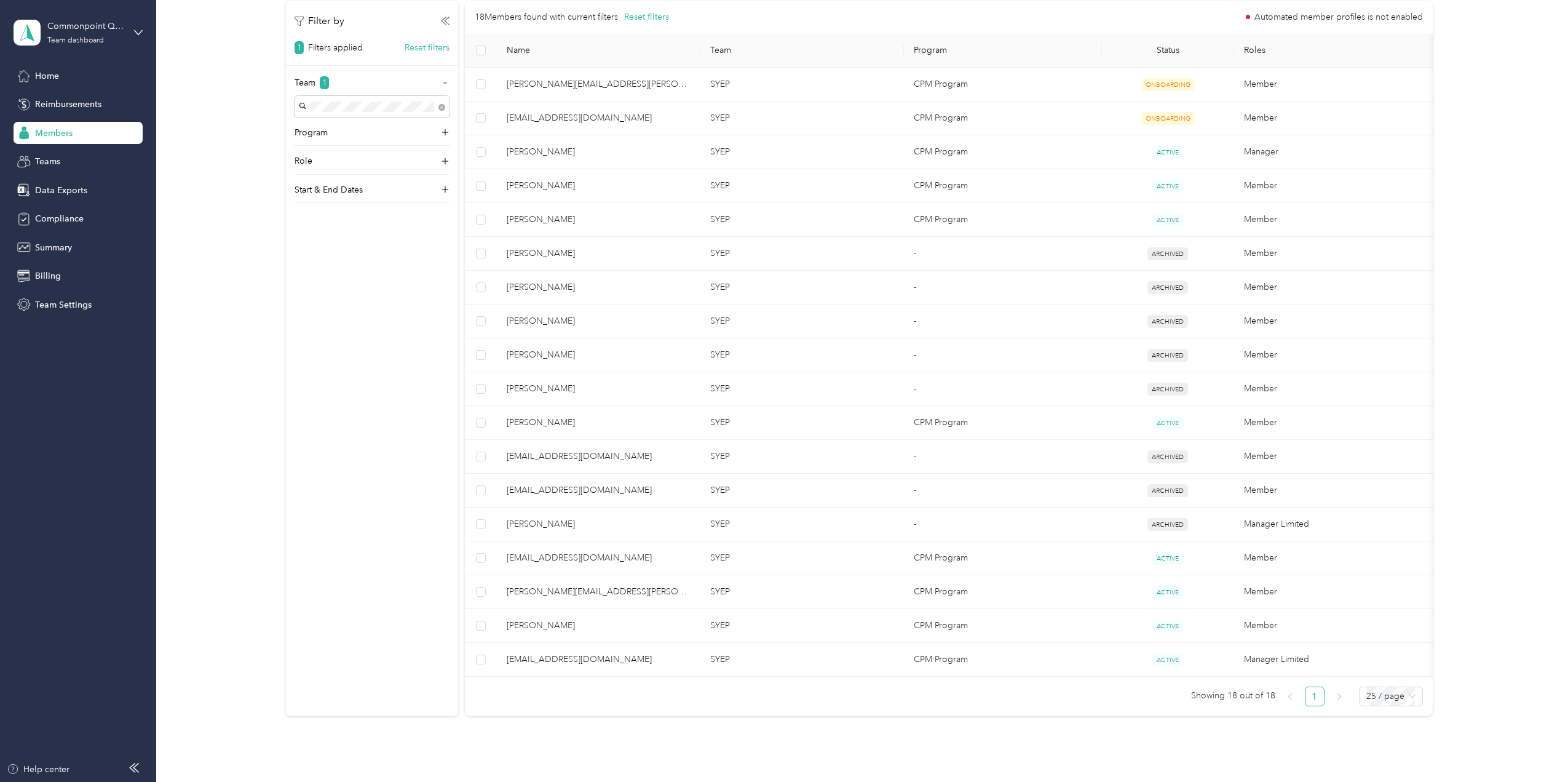
scroll to position [343, 0]
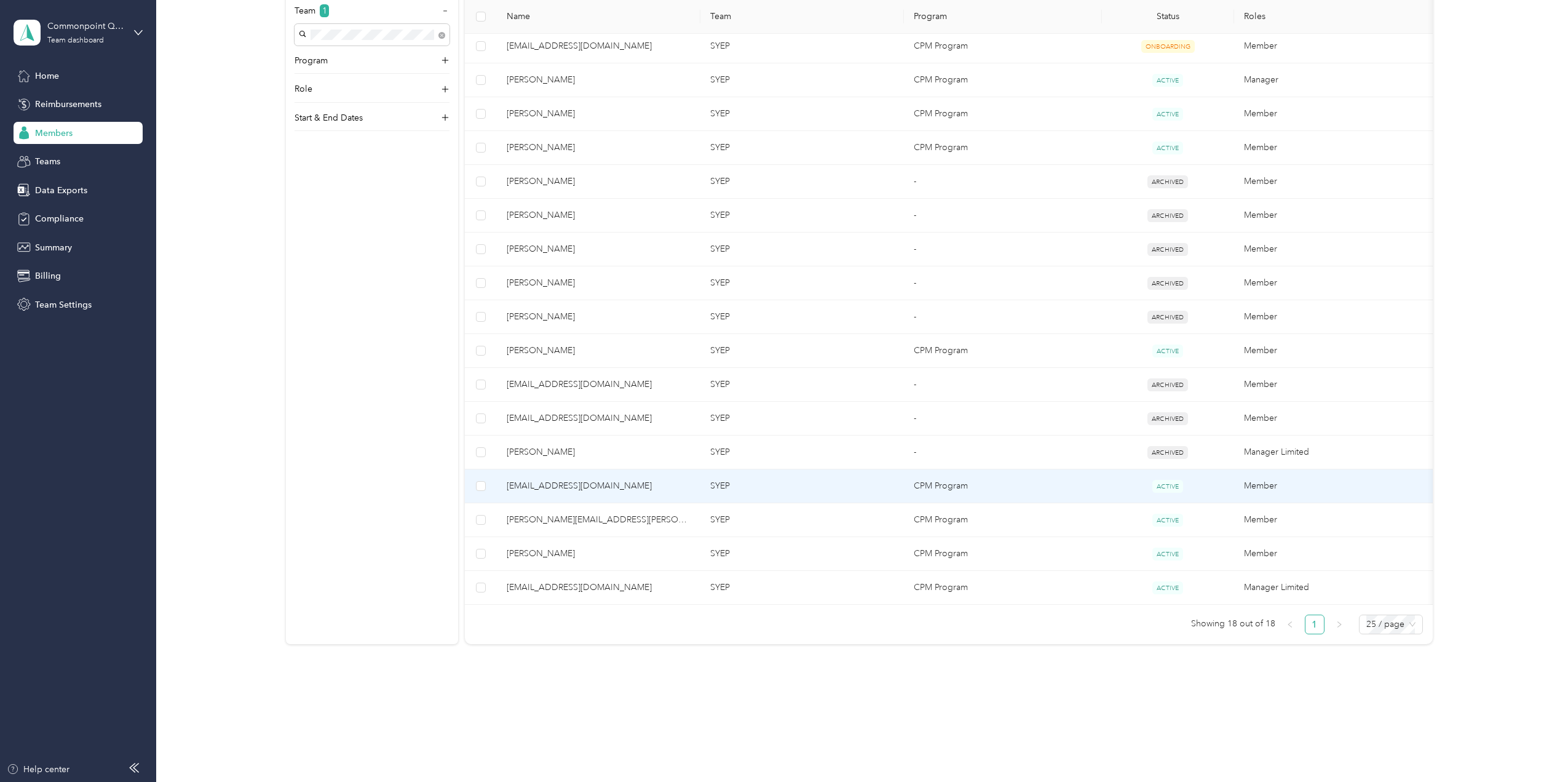
click at [511, 479] on span "[EMAIL_ADDRESS][DOMAIN_NAME]" at bounding box center [598, 486] width 184 height 14
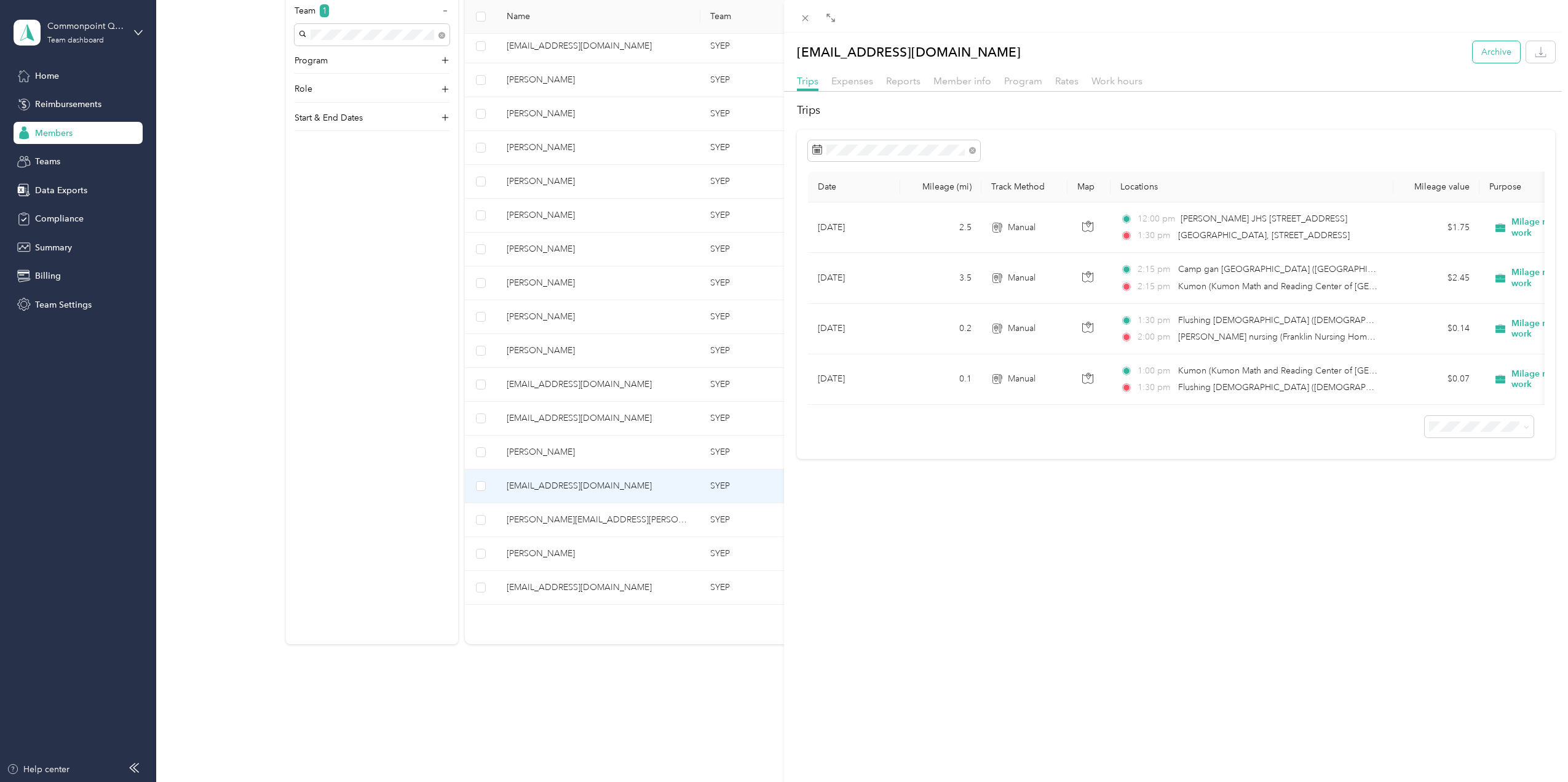
click at [1489, 50] on button "Archive" at bounding box center [1497, 52] width 47 height 22
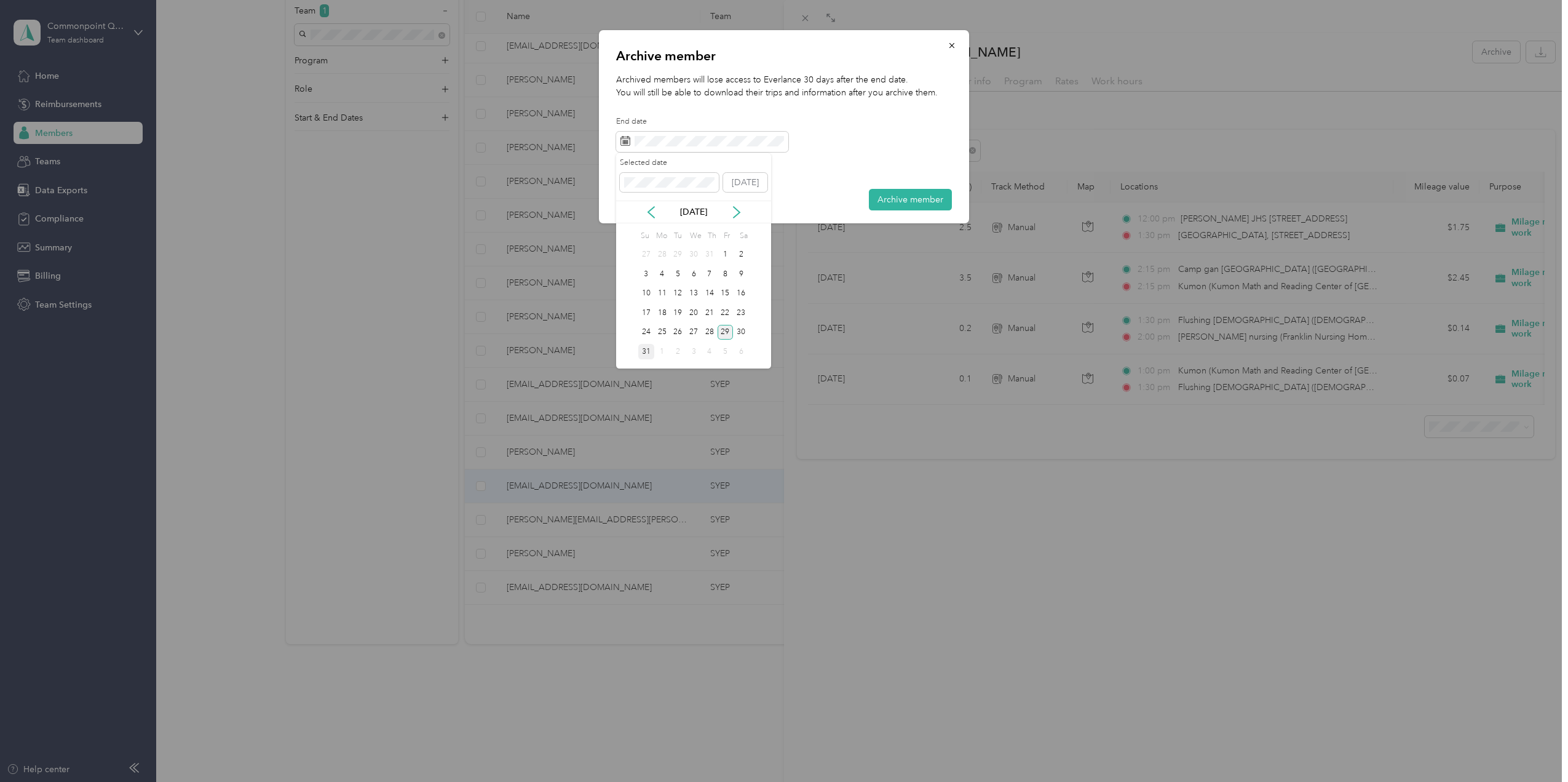
click at [643, 348] on div "31" at bounding box center [646, 351] width 16 height 15
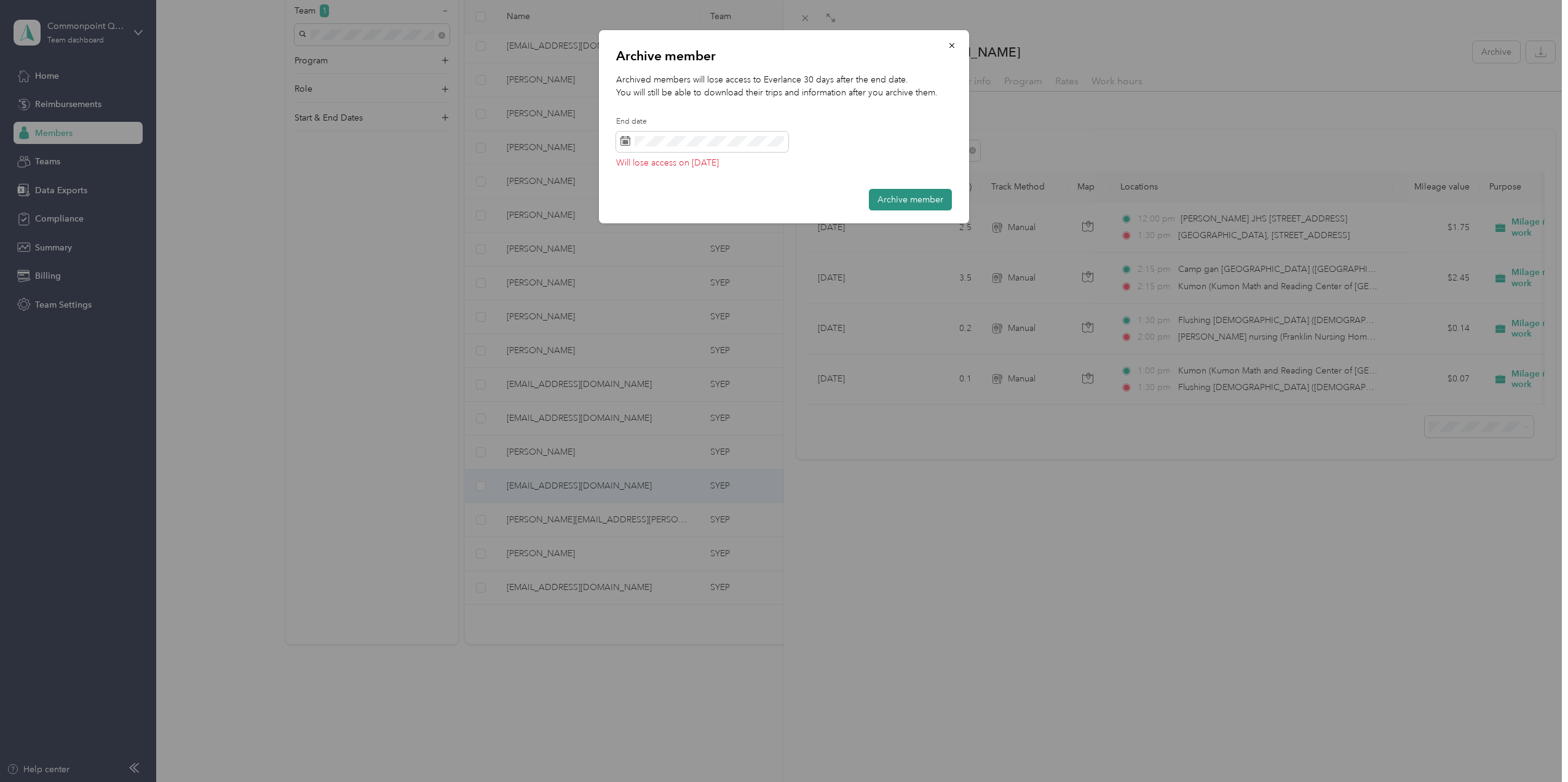
click at [890, 199] on button "Archive member" at bounding box center [910, 200] width 83 height 22
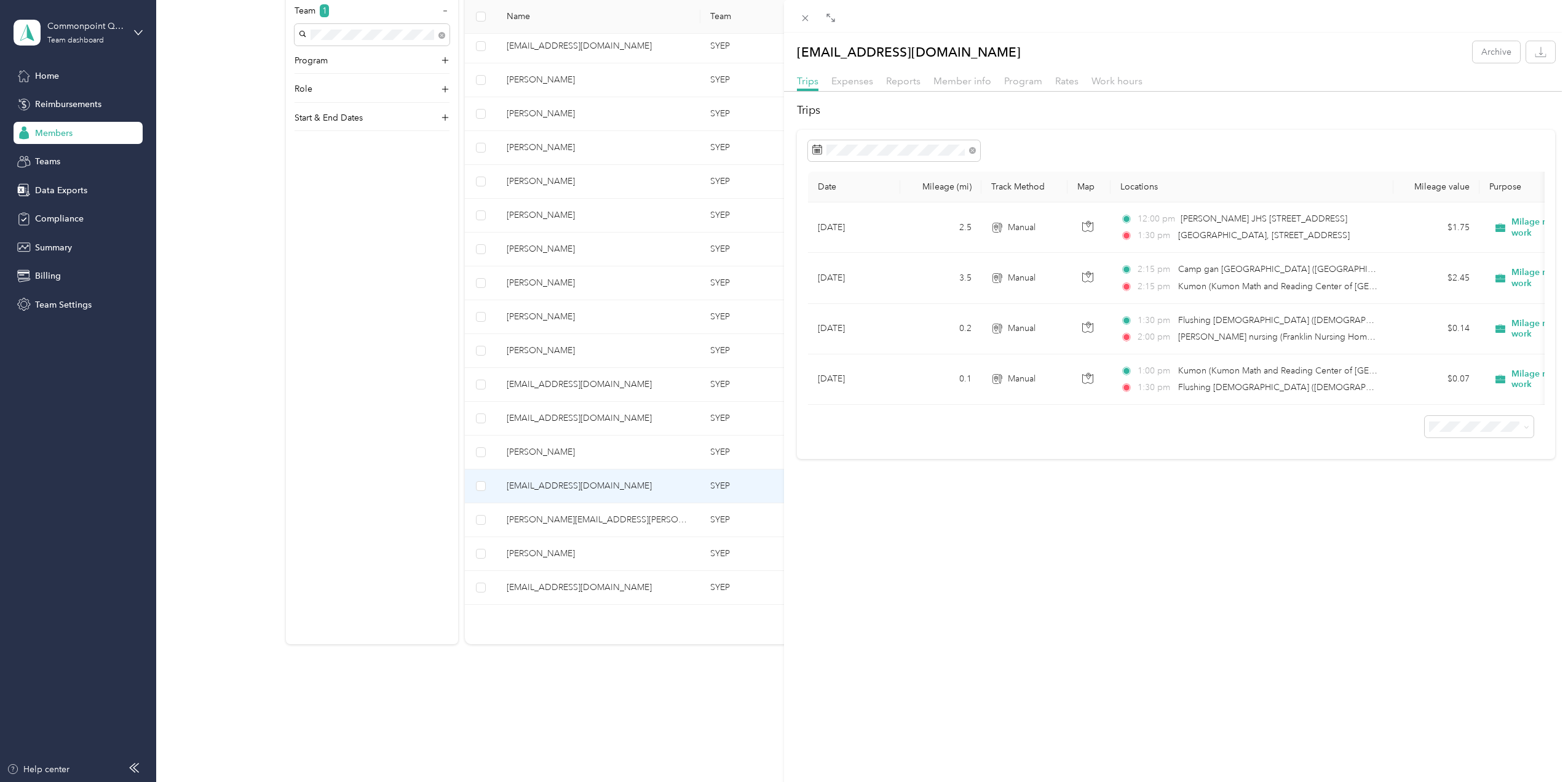
click at [525, 545] on div "[EMAIL_ADDRESS][DOMAIN_NAME] Archive Trips Expenses Reports Member info Program…" at bounding box center [784, 391] width 1568 height 782
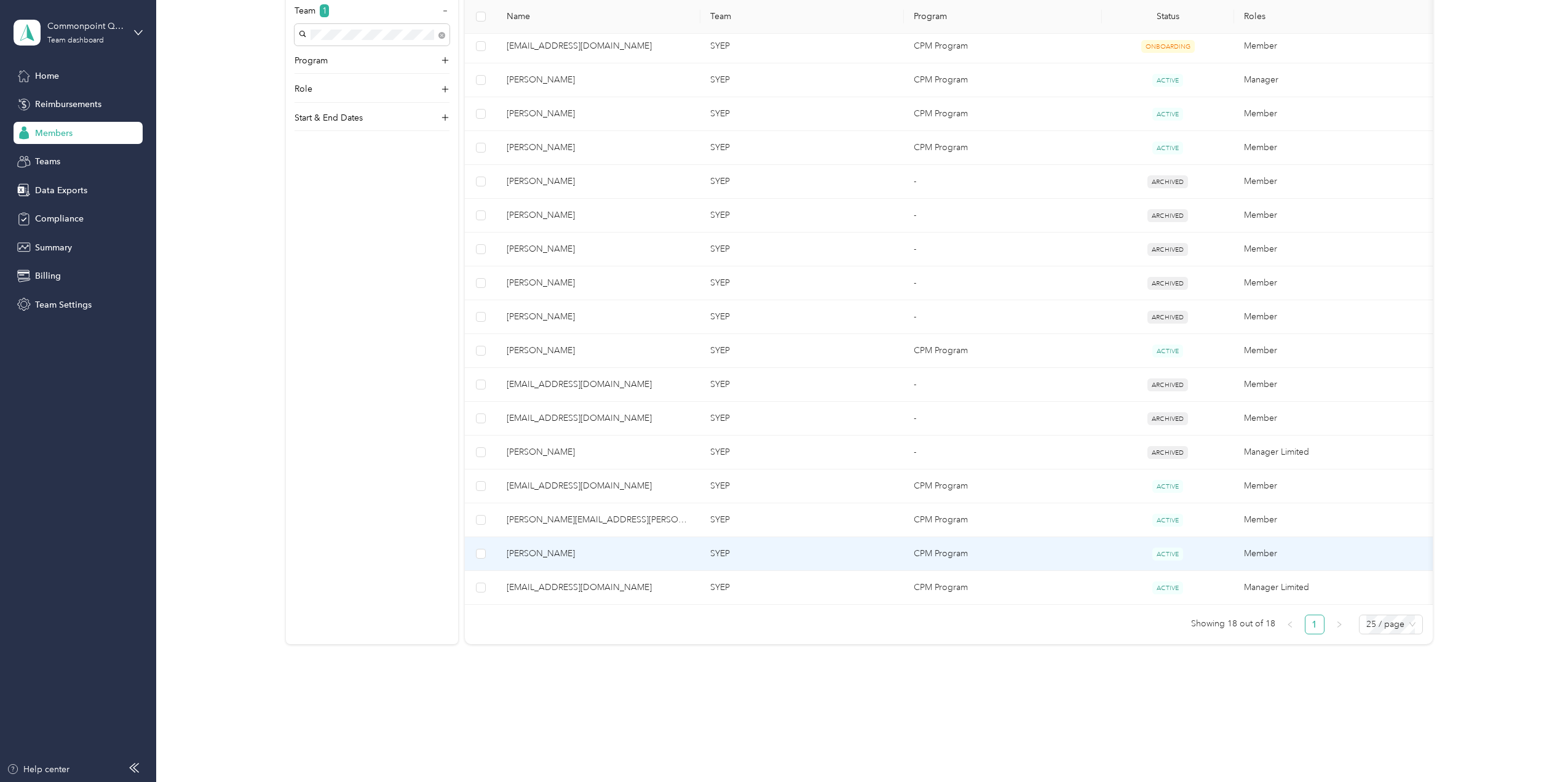
click at [527, 547] on span "[PERSON_NAME]" at bounding box center [598, 553] width 184 height 14
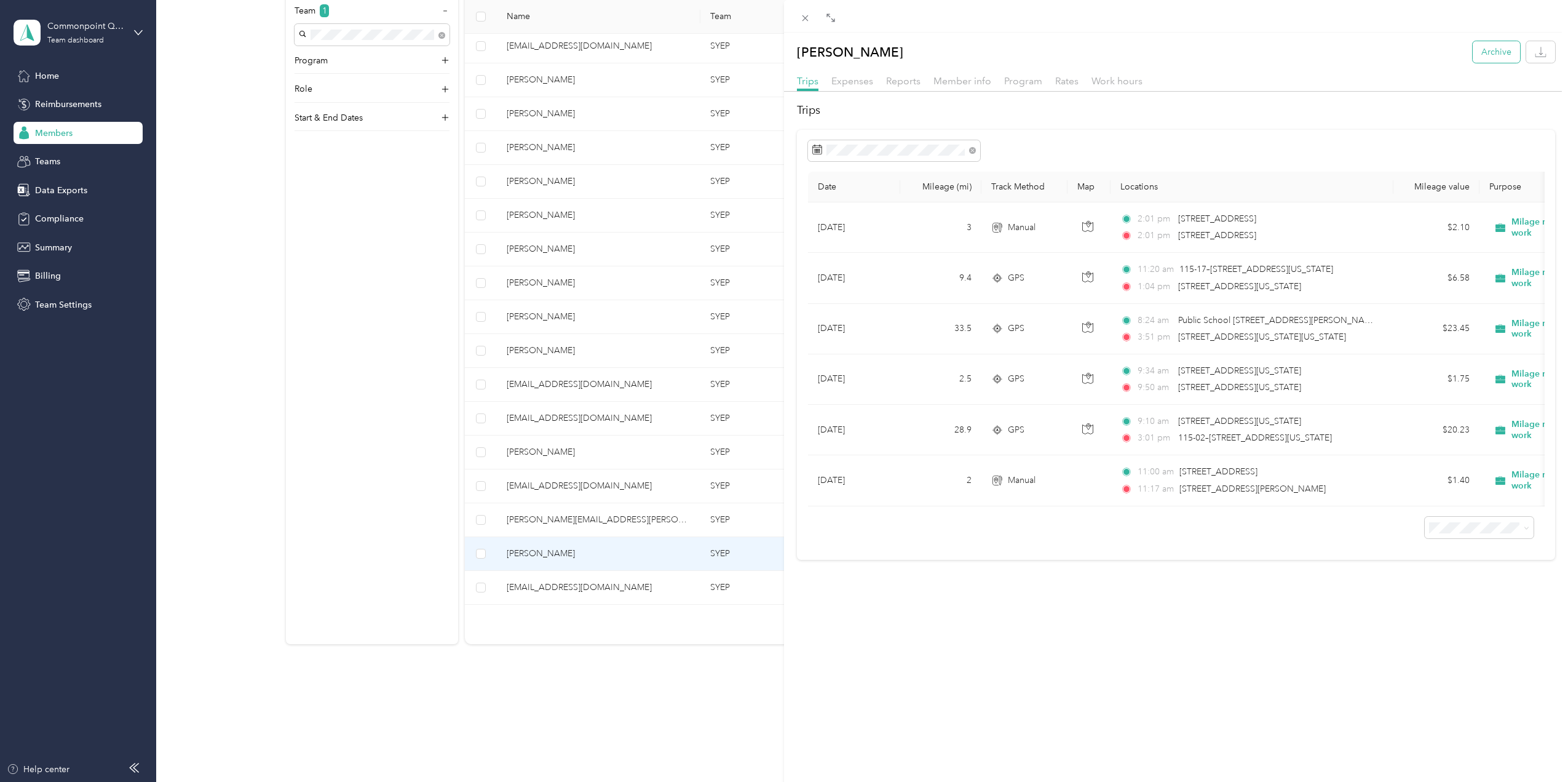
click at [1481, 54] on button "Archive" at bounding box center [1497, 52] width 47 height 22
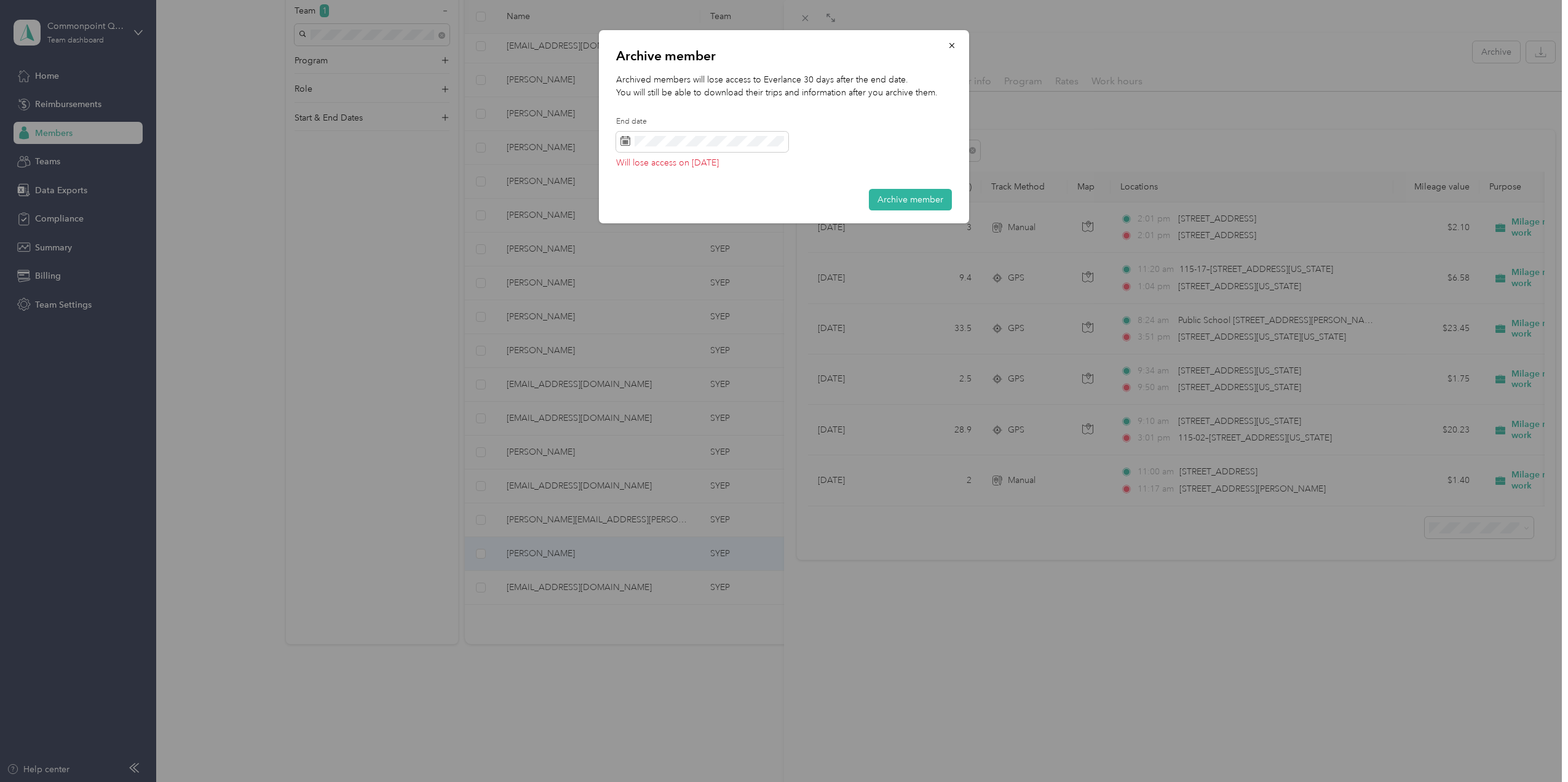
click at [805, 139] on div "Archived members will lose access to Everlance 30 days after the end date. You …" at bounding box center [784, 124] width 336 height 102
click at [710, 149] on span at bounding box center [702, 142] width 172 height 21
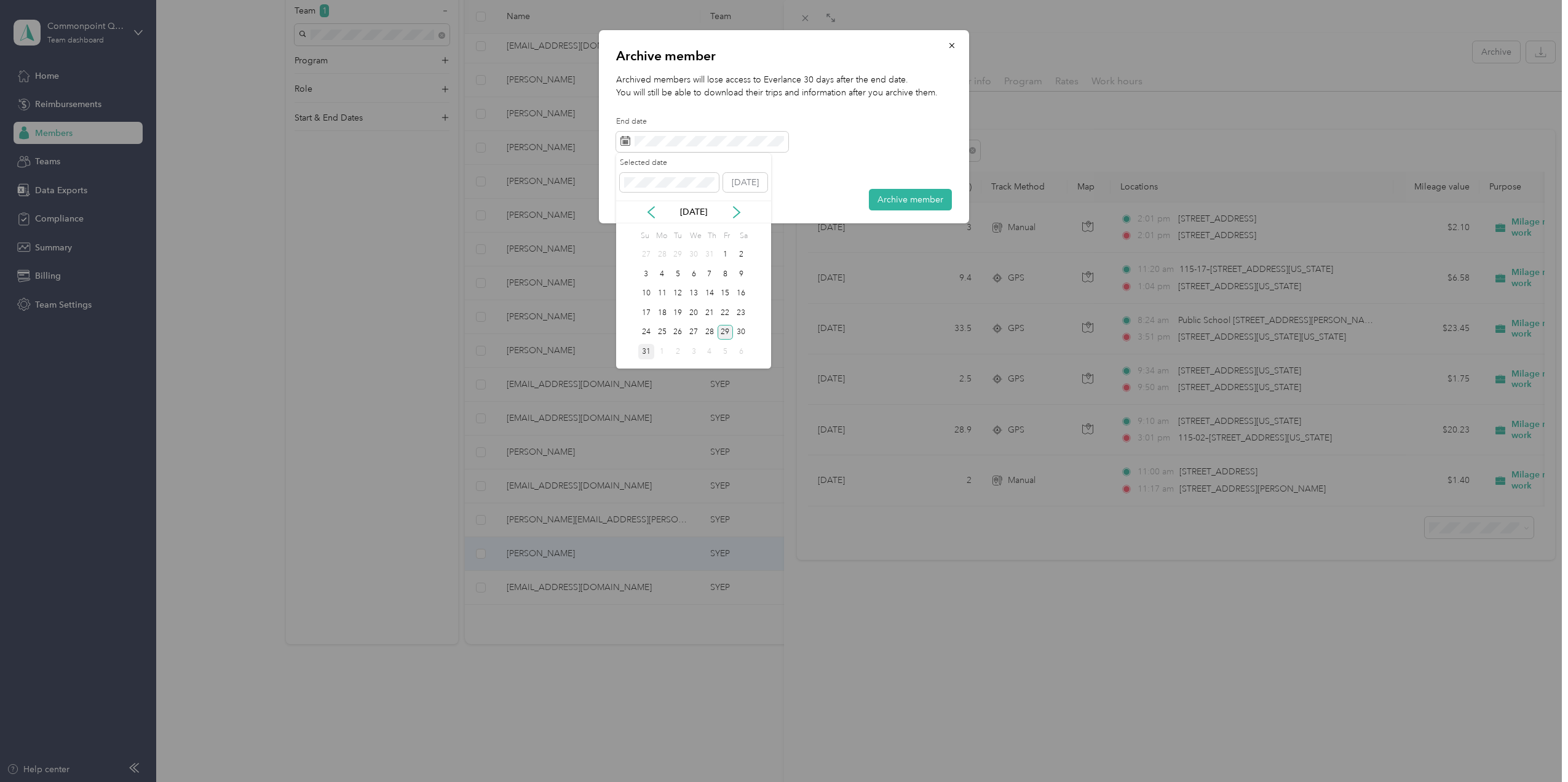
click at [643, 355] on div "31" at bounding box center [646, 351] width 16 height 15
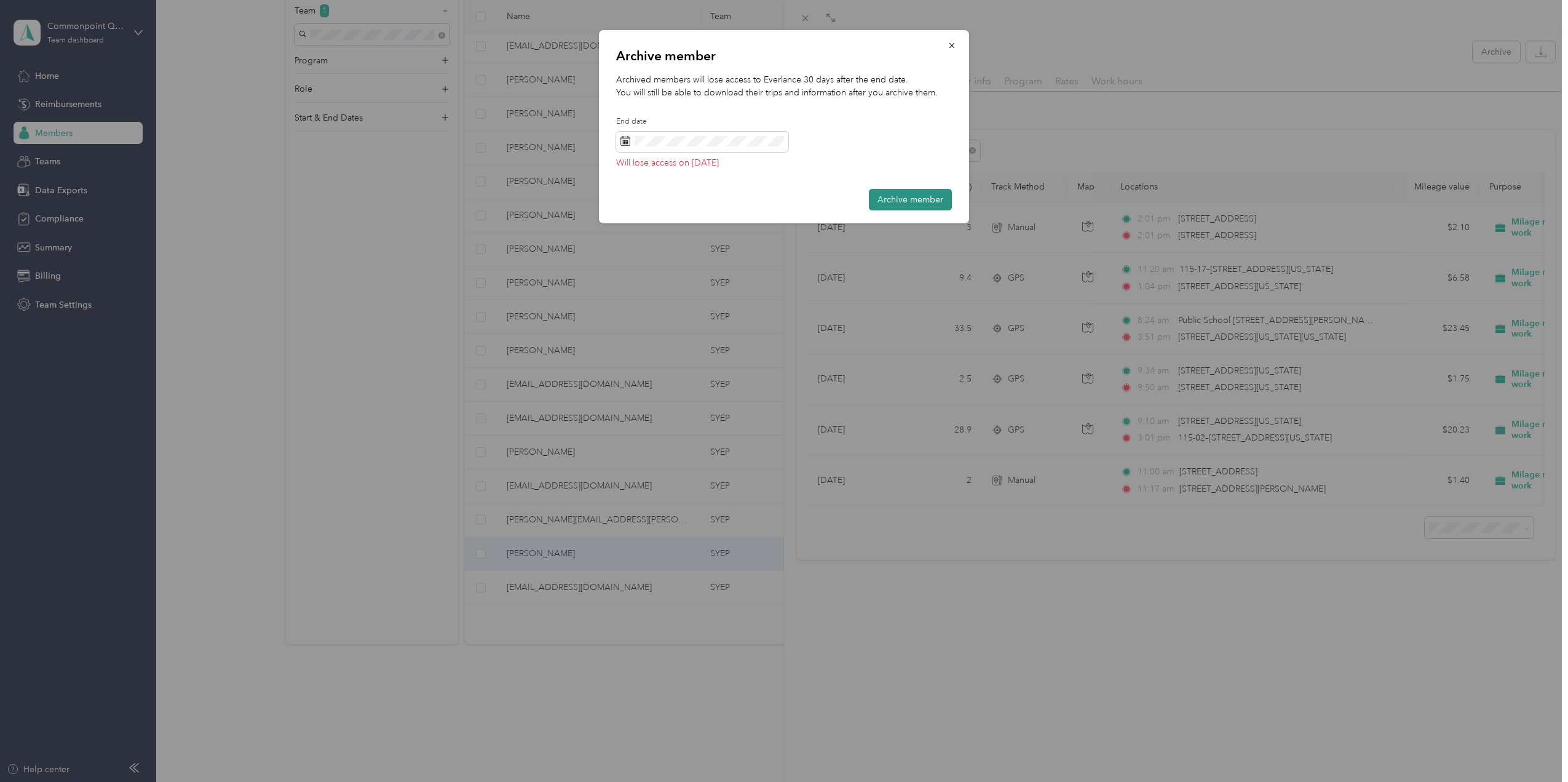
click at [881, 198] on button "Archive member" at bounding box center [910, 200] width 83 height 22
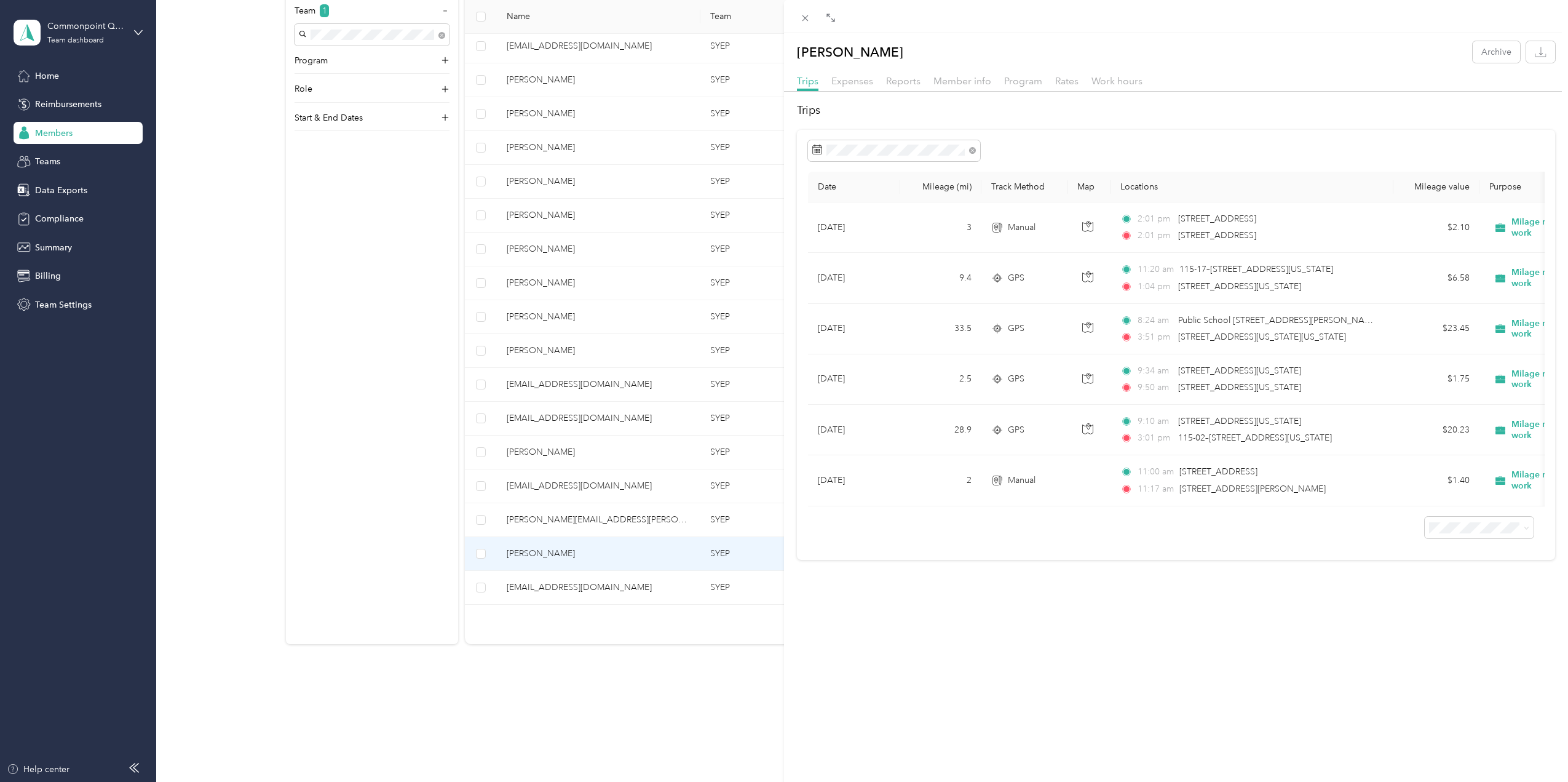
click at [534, 510] on div "[PERSON_NAME] Archive Trips Expenses Reports Member info Program Rates Work hou…" at bounding box center [784, 391] width 1568 height 782
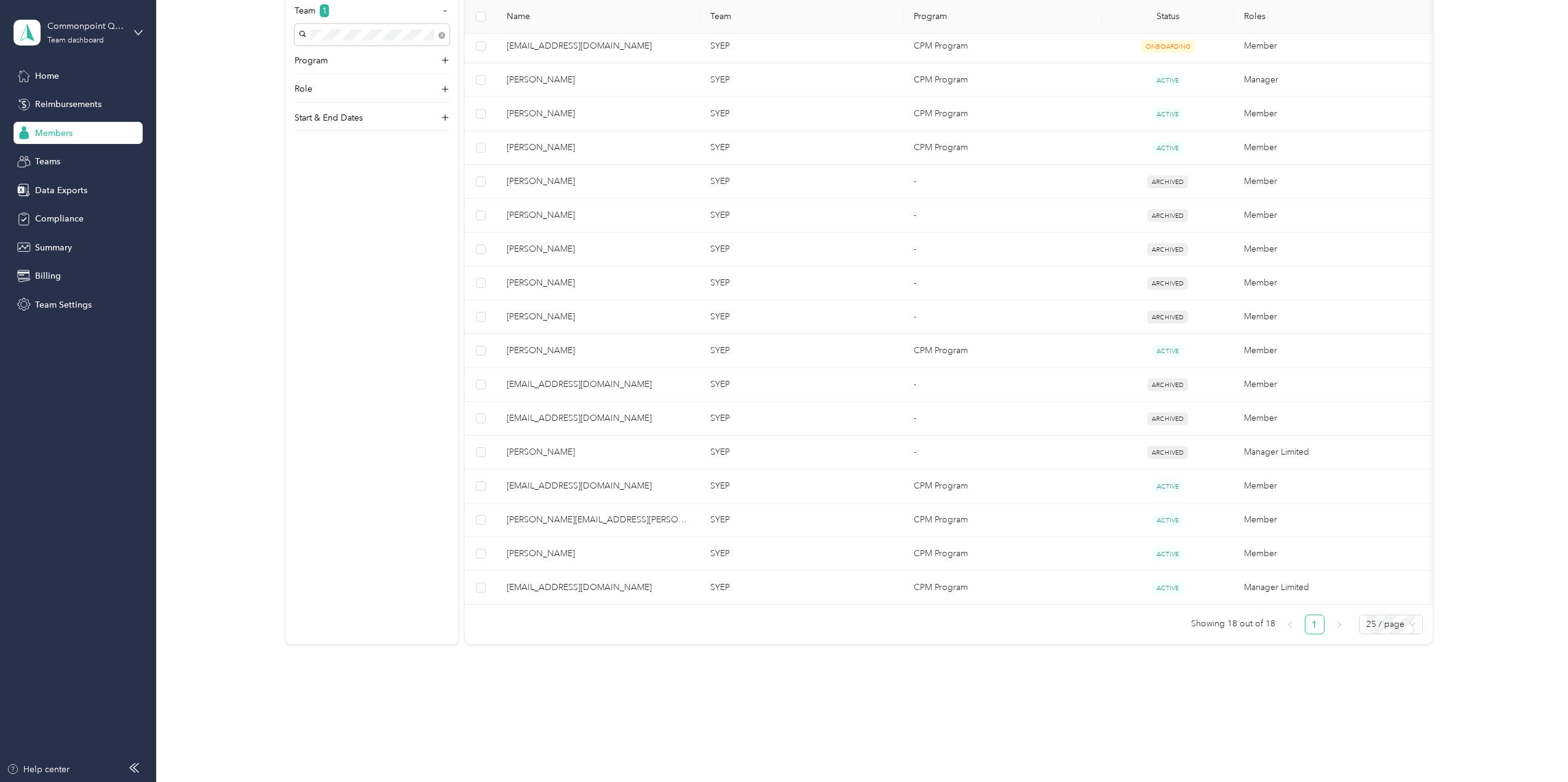
click at [534, 513] on span "[PERSON_NAME][EMAIL_ADDRESS][PERSON_NAME][DOMAIN_NAME]" at bounding box center [598, 520] width 184 height 14
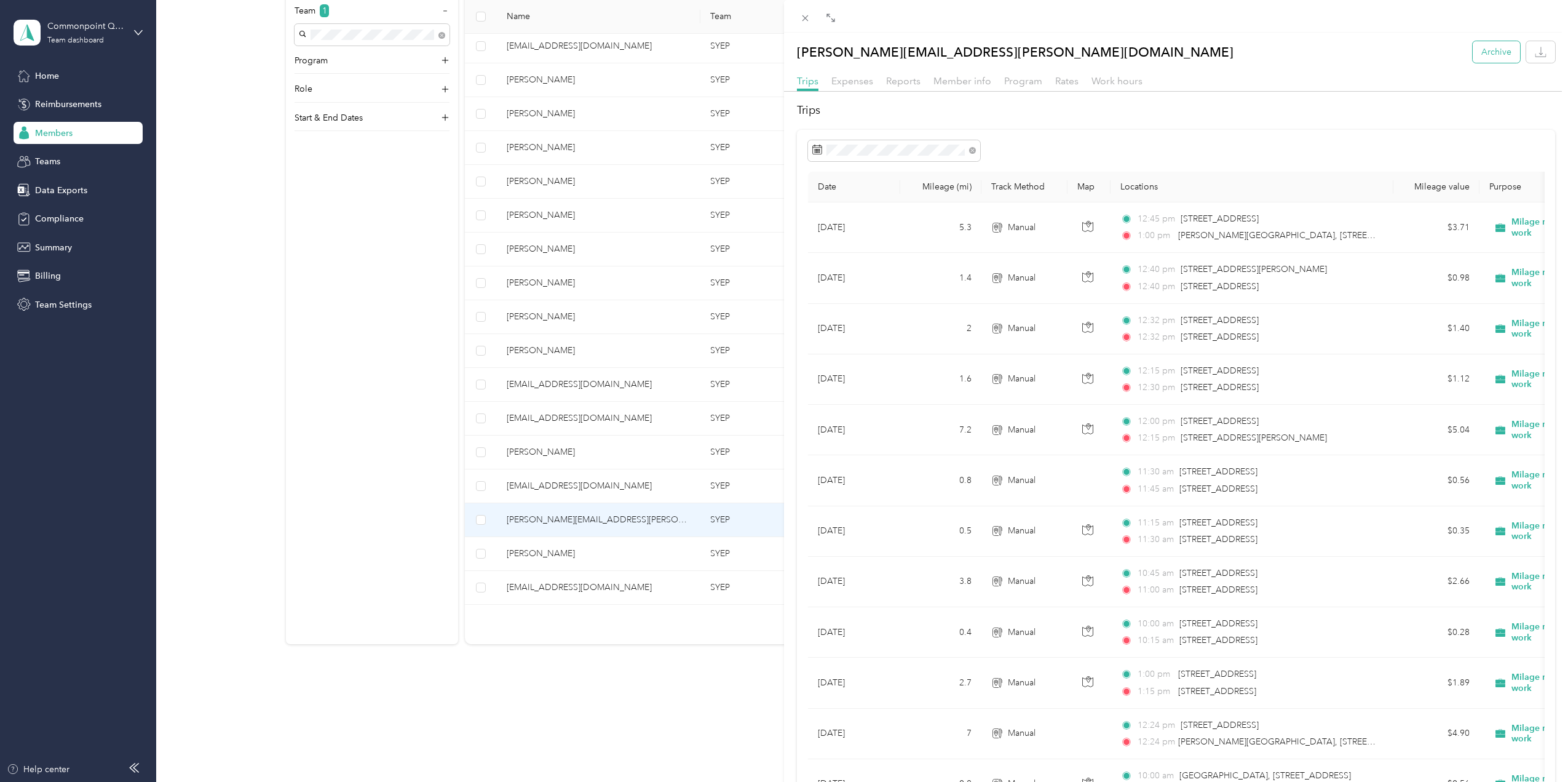
click at [1478, 53] on button "Archive" at bounding box center [1497, 52] width 47 height 22
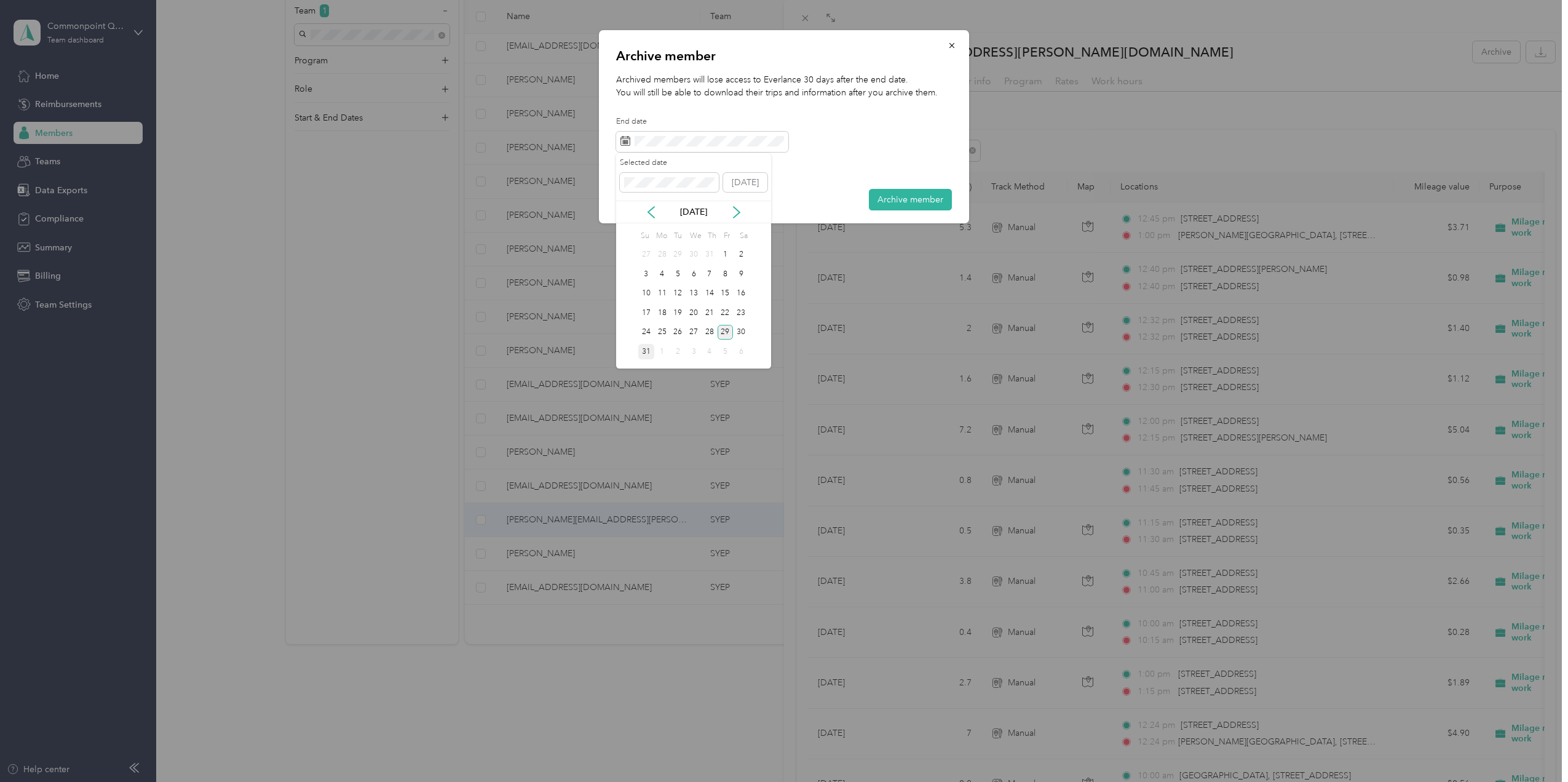
click at [647, 357] on div "31" at bounding box center [646, 351] width 16 height 15
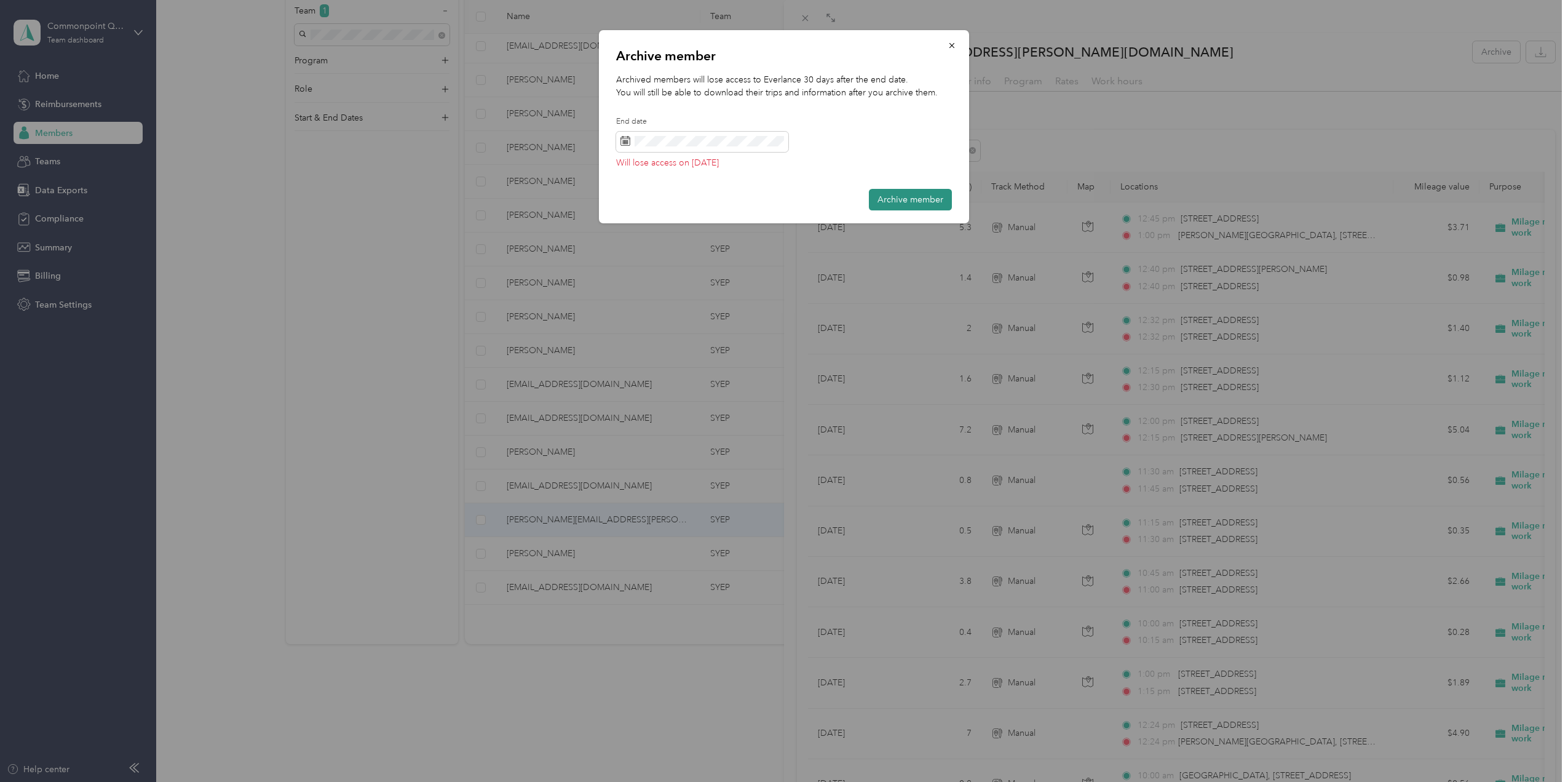
click at [896, 199] on button "Archive member" at bounding box center [910, 200] width 83 height 22
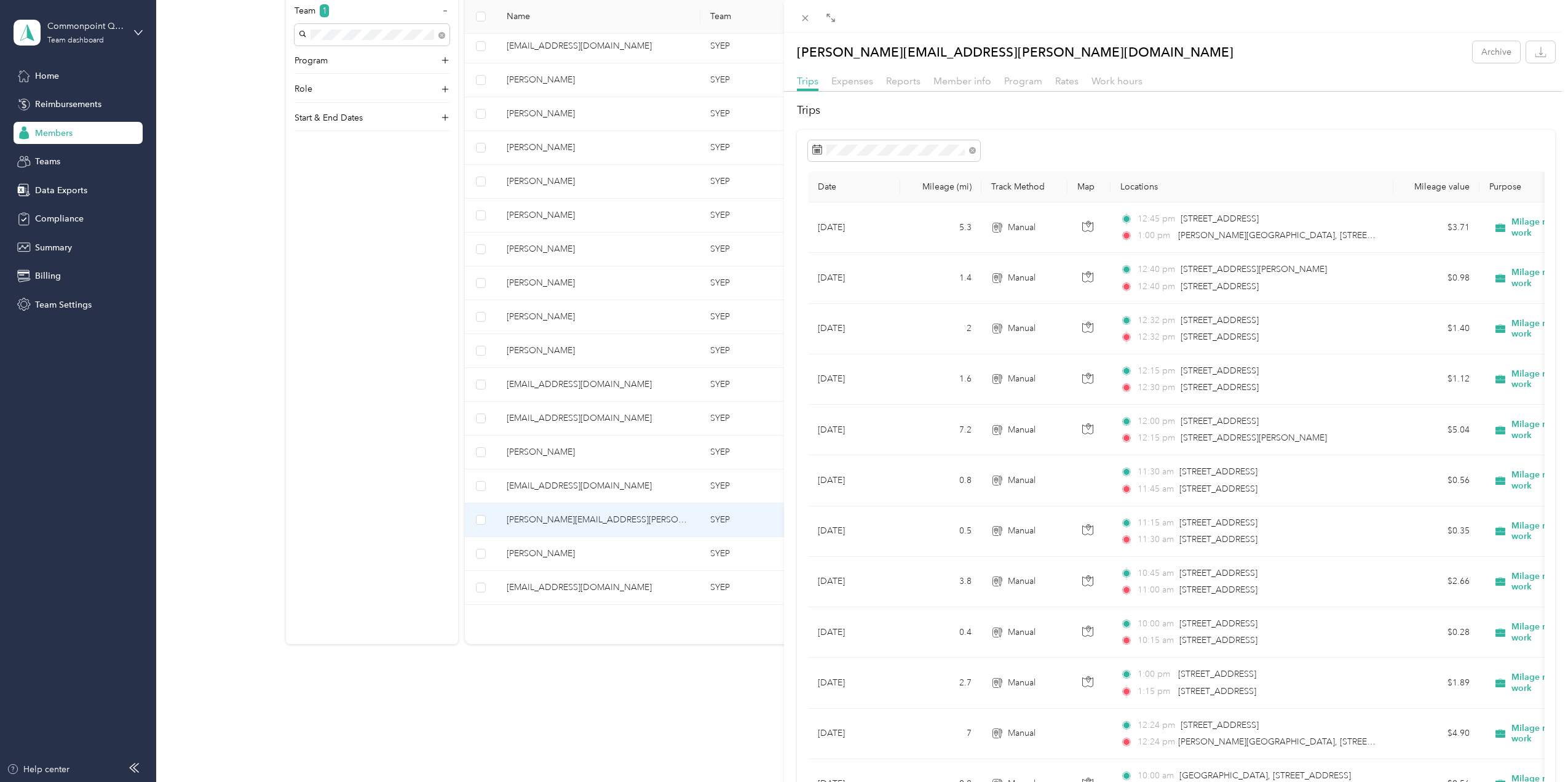
click at [572, 355] on div "[PERSON_NAME][EMAIL_ADDRESS][PERSON_NAME][DOMAIN_NAME] Archive Trips Expenses R…" at bounding box center [784, 391] width 1568 height 782
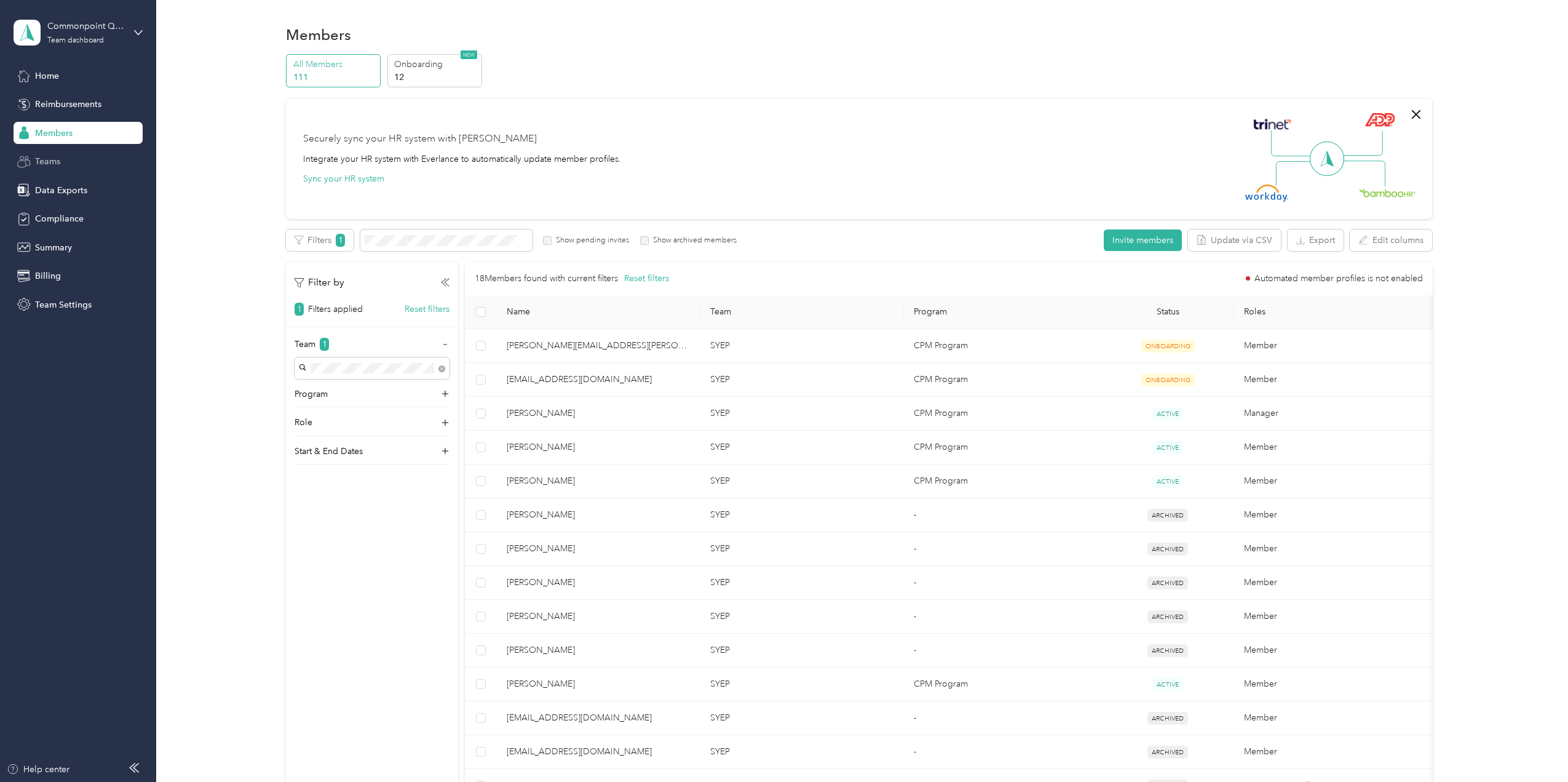
click at [46, 166] on span "Teams" at bounding box center [47, 162] width 25 height 13
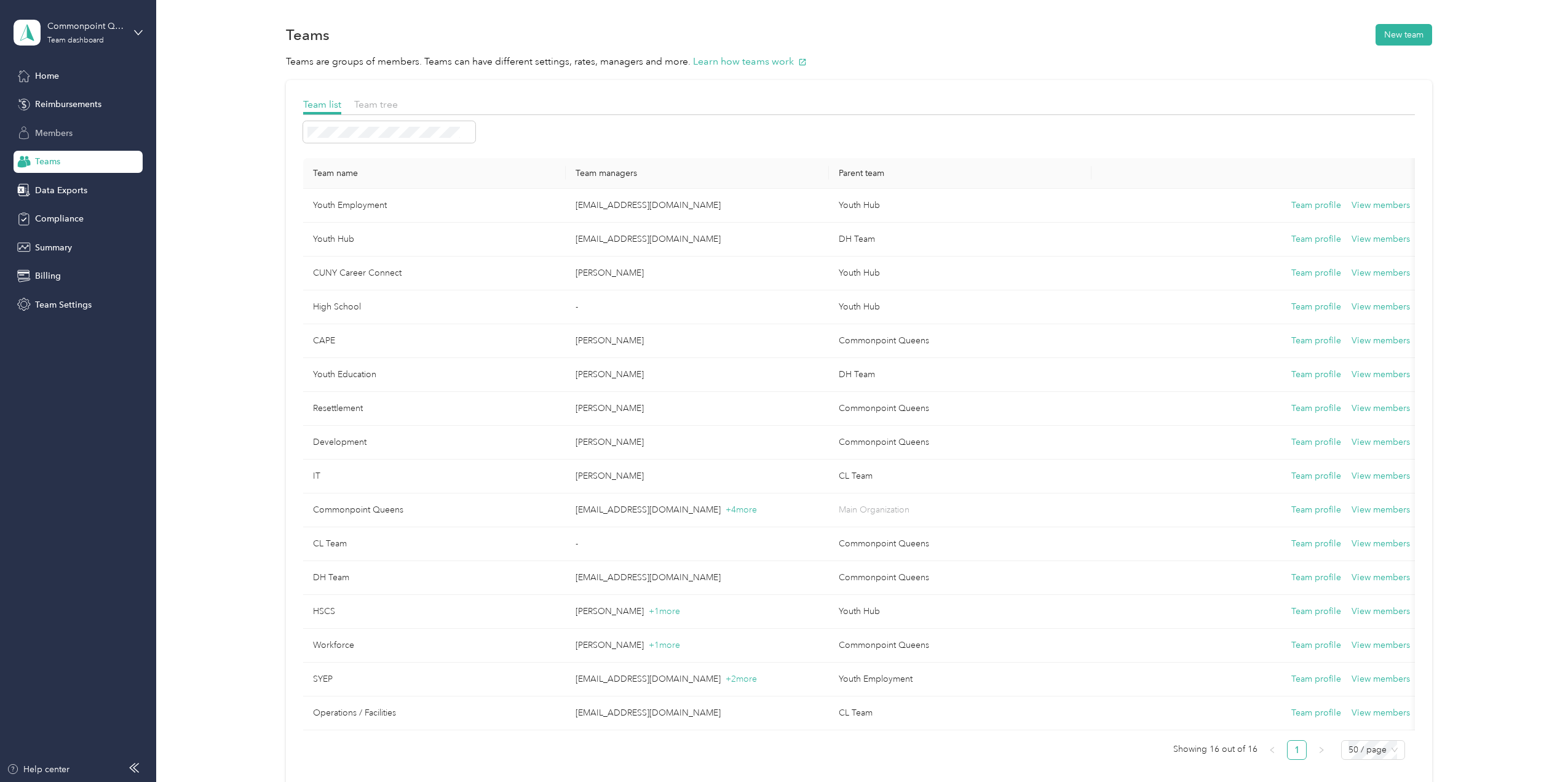
click at [54, 128] on span "Members" at bounding box center [54, 133] width 37 height 13
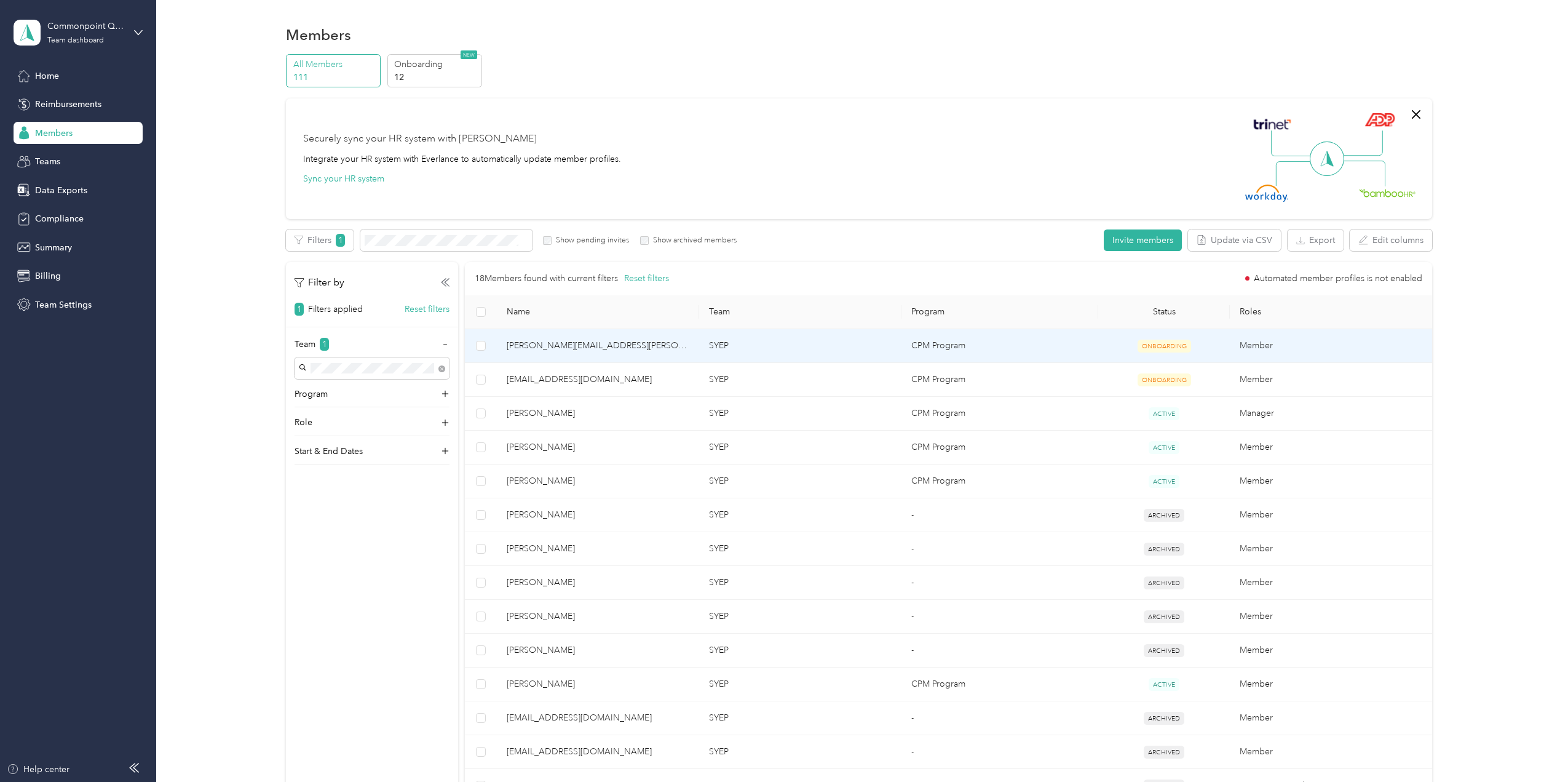
click at [620, 347] on span "[PERSON_NAME][EMAIL_ADDRESS][PERSON_NAME][DOMAIN_NAME]" at bounding box center [598, 345] width 183 height 14
click at [538, 348] on span "[PERSON_NAME][EMAIL_ADDRESS][PERSON_NAME][DOMAIN_NAME]" at bounding box center [598, 345] width 183 height 14
click at [316, 247] on button "Edit role" at bounding box center [311, 240] width 51 height 22
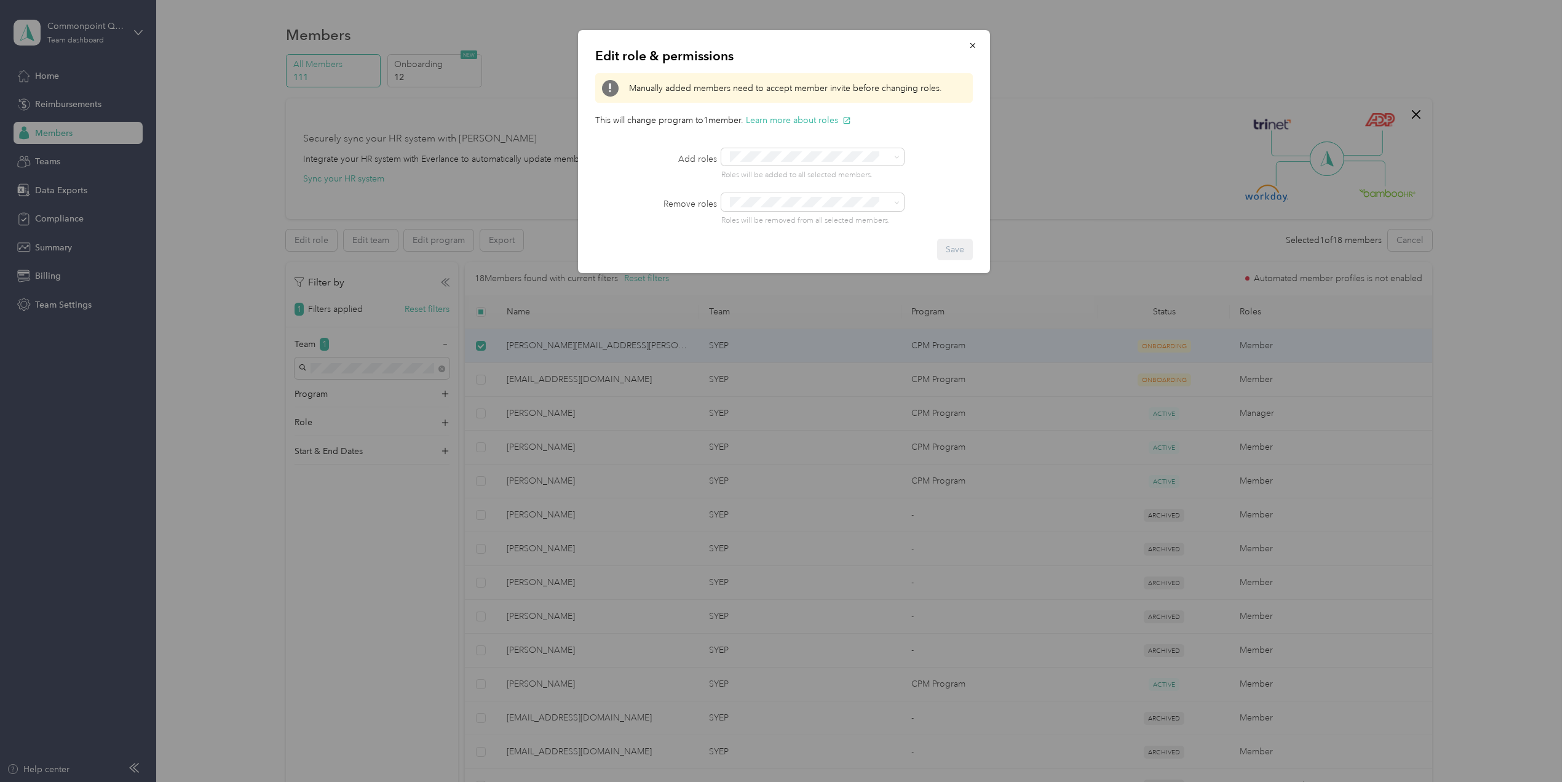
click at [952, 181] on div "Edit role & permissions Manually added members need to accept member invite bef…" at bounding box center [784, 151] width 412 height 243
click at [974, 47] on icon "button" at bounding box center [973, 45] width 5 height 5
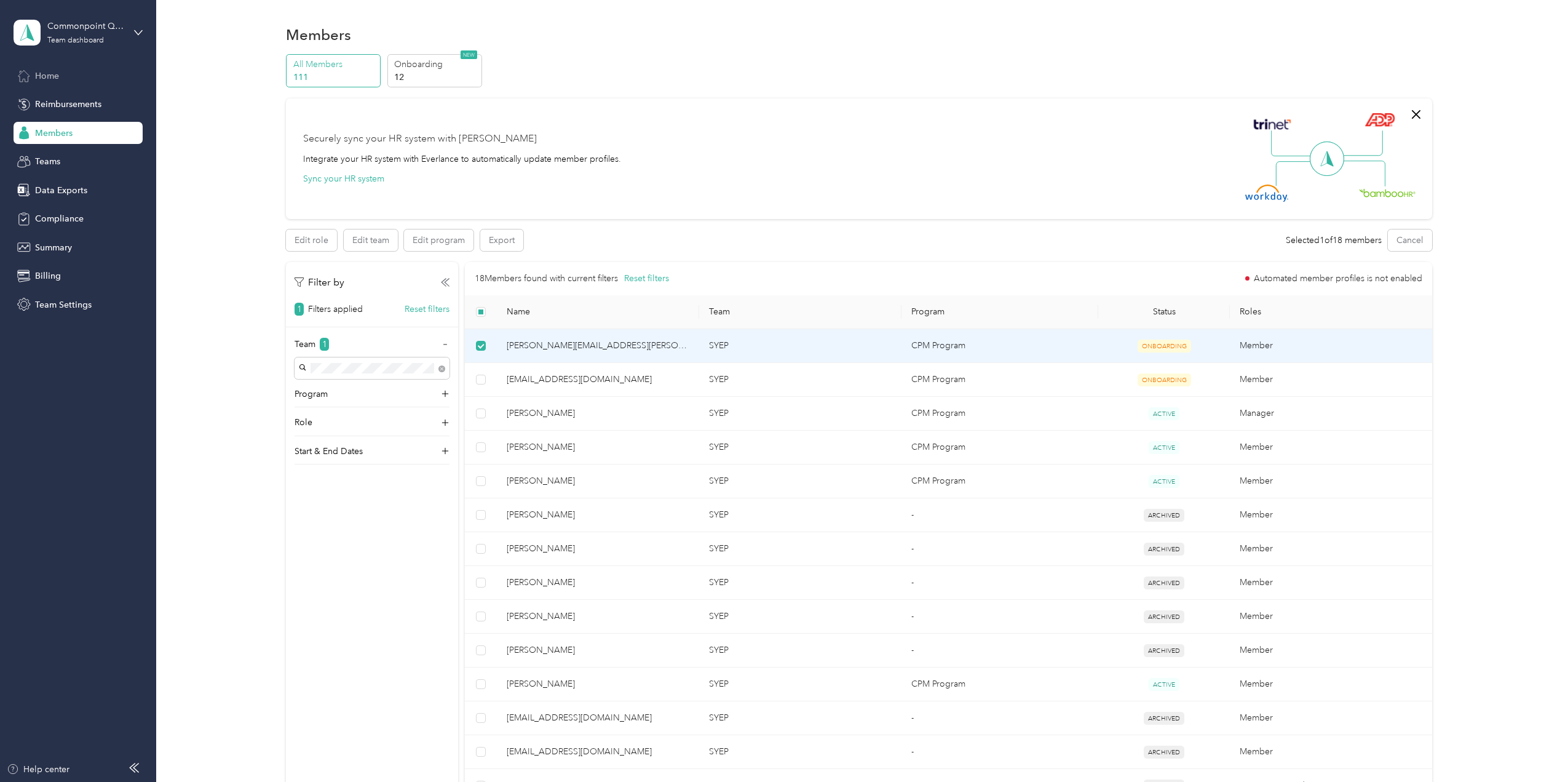
click at [39, 75] on span "Home" at bounding box center [47, 76] width 24 height 13
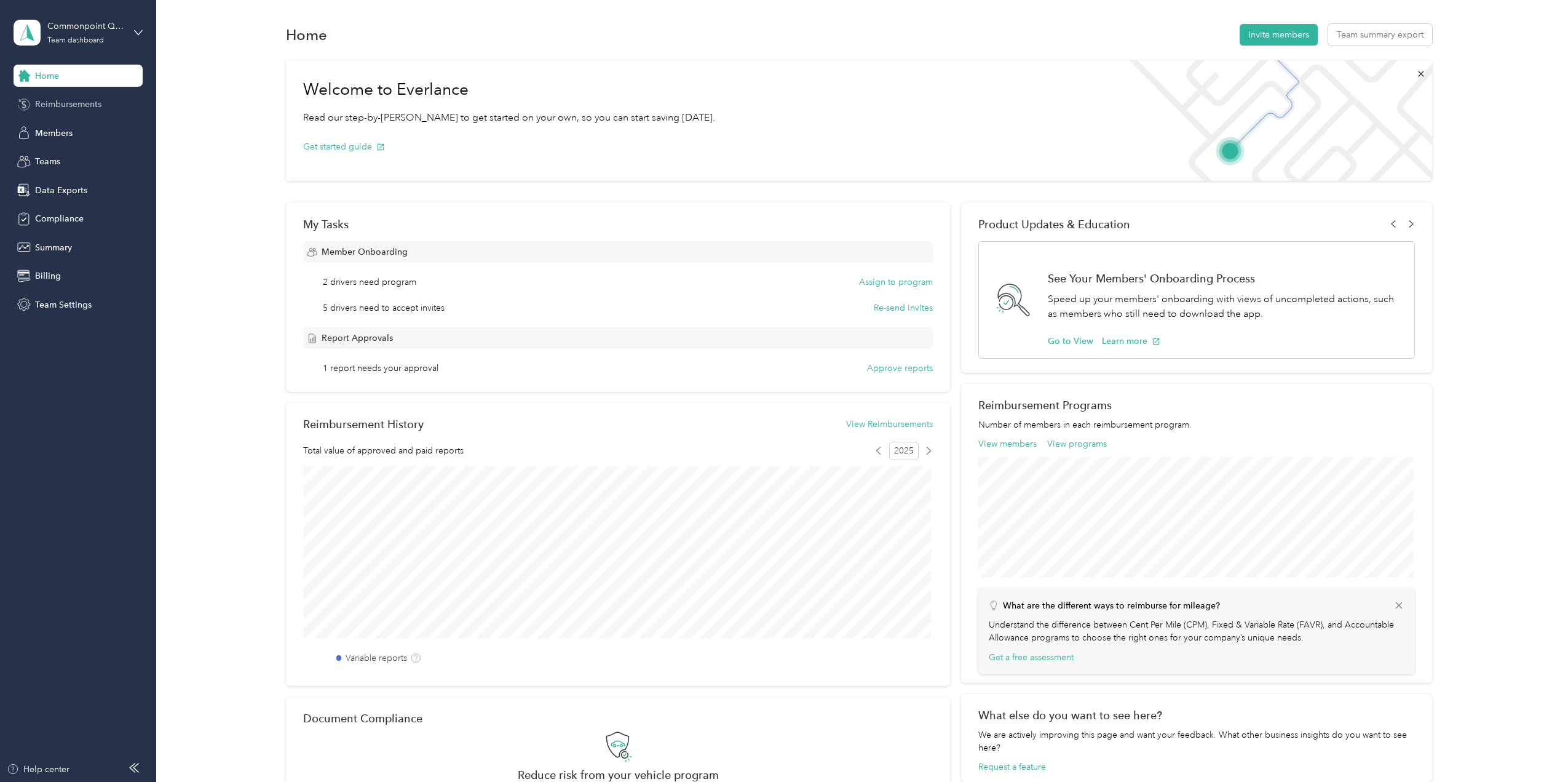
click at [50, 104] on span "Reimbursements" at bounding box center [68, 104] width 67 height 13
